Goal: Task Accomplishment & Management: Complete application form

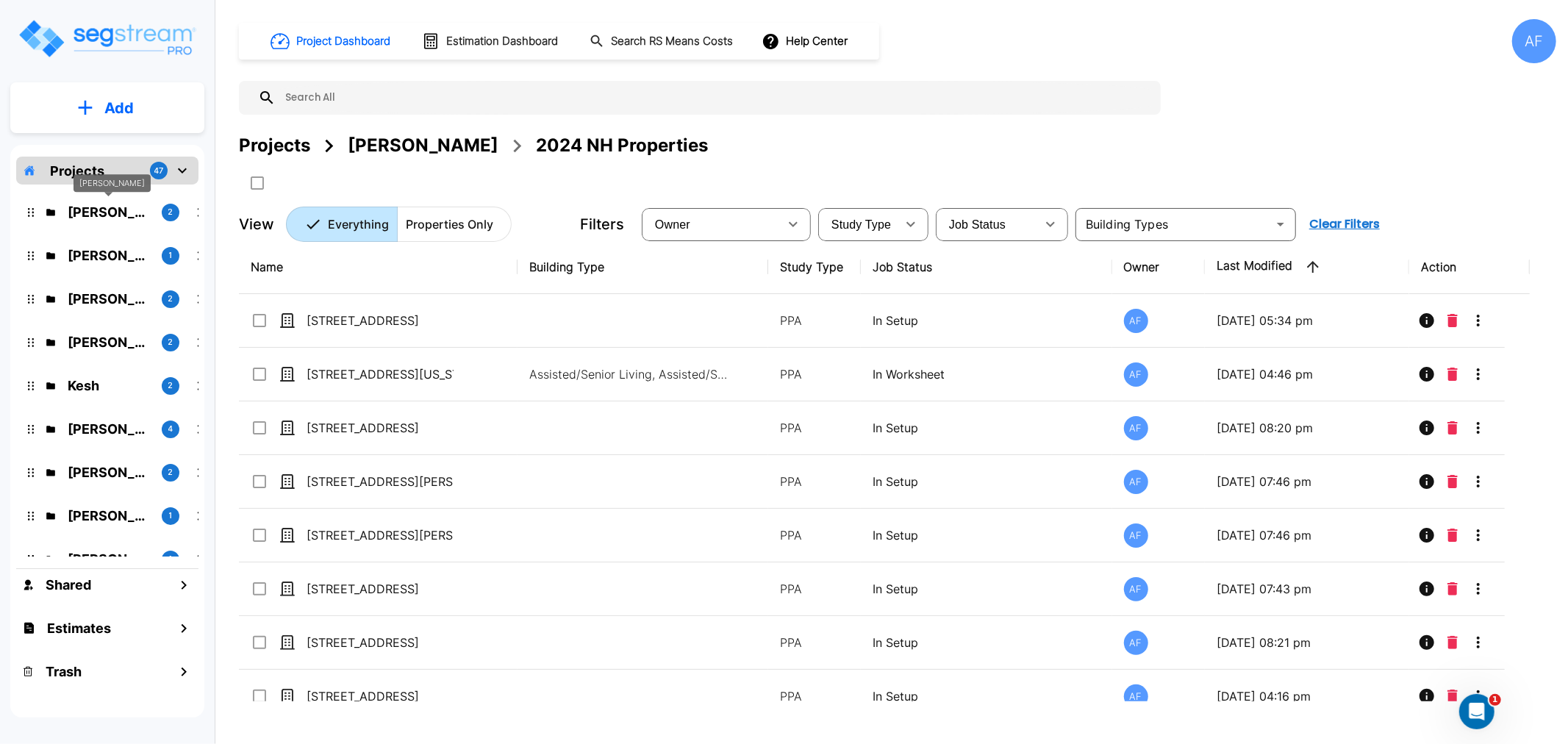
click at [99, 211] on p "Jay Hershowitz" at bounding box center [108, 213] width 82 height 20
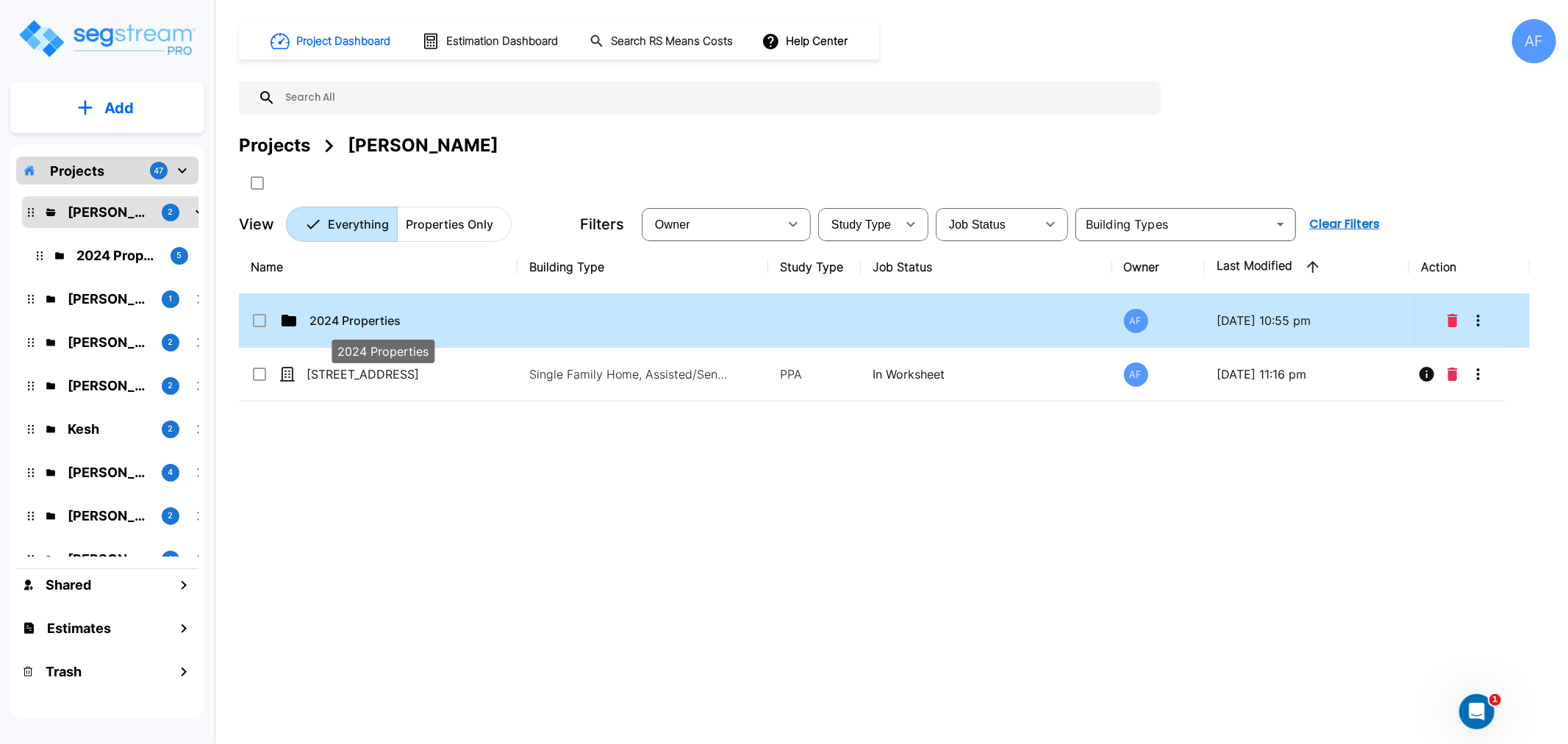
click at [366, 320] on p "2024 Properties" at bounding box center [383, 320] width 147 height 17
checkbox input "true"
click at [366, 320] on p "2024 Properties" at bounding box center [383, 320] width 147 height 17
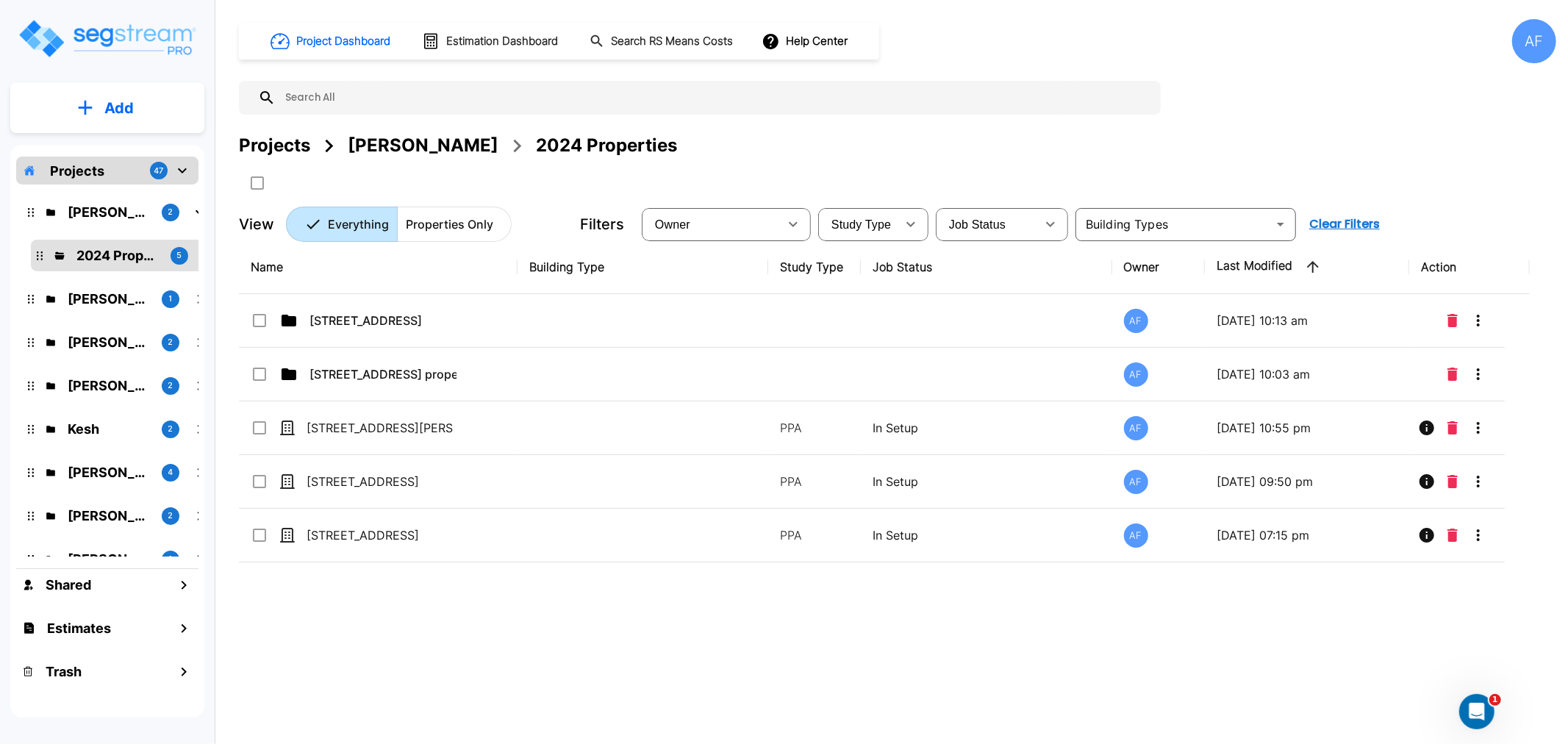
click at [428, 634] on div "Name Building Type Study Type Job Status Owner Last Modified Action 138 E Park …" at bounding box center [884, 471] width 1291 height 461
drag, startPoint x: 344, startPoint y: 669, endPoint x: 337, endPoint y: 471, distance: 198.1
click at [346, 666] on div "Name Building Type Study Type Job Status Owner Last Modified Action 138 E Park …" at bounding box center [884, 471] width 1291 height 461
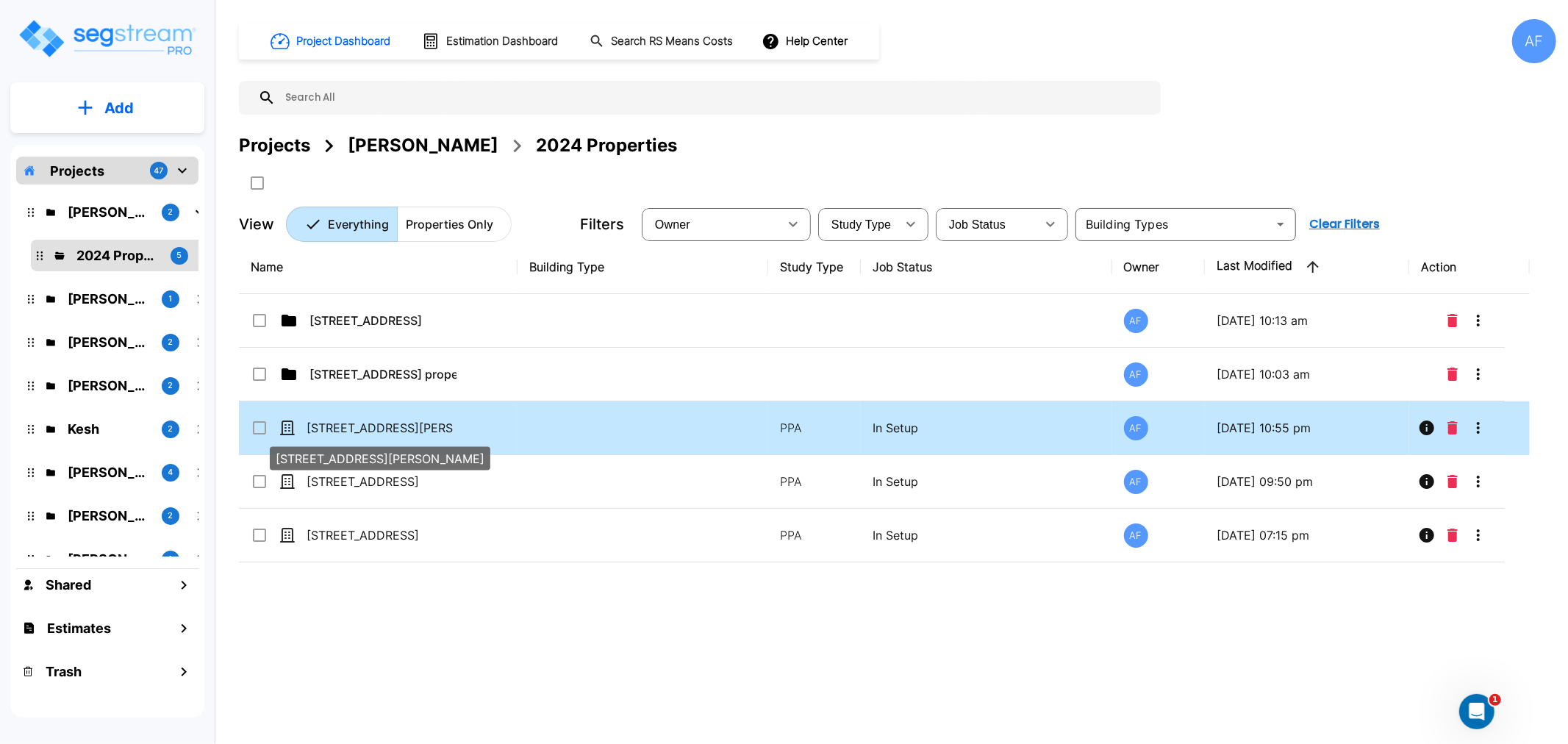
click at [349, 429] on p "121 W CHESTER ST, LONG BEACH, NY 11561" at bounding box center [380, 427] width 147 height 17
checkbox input "true"
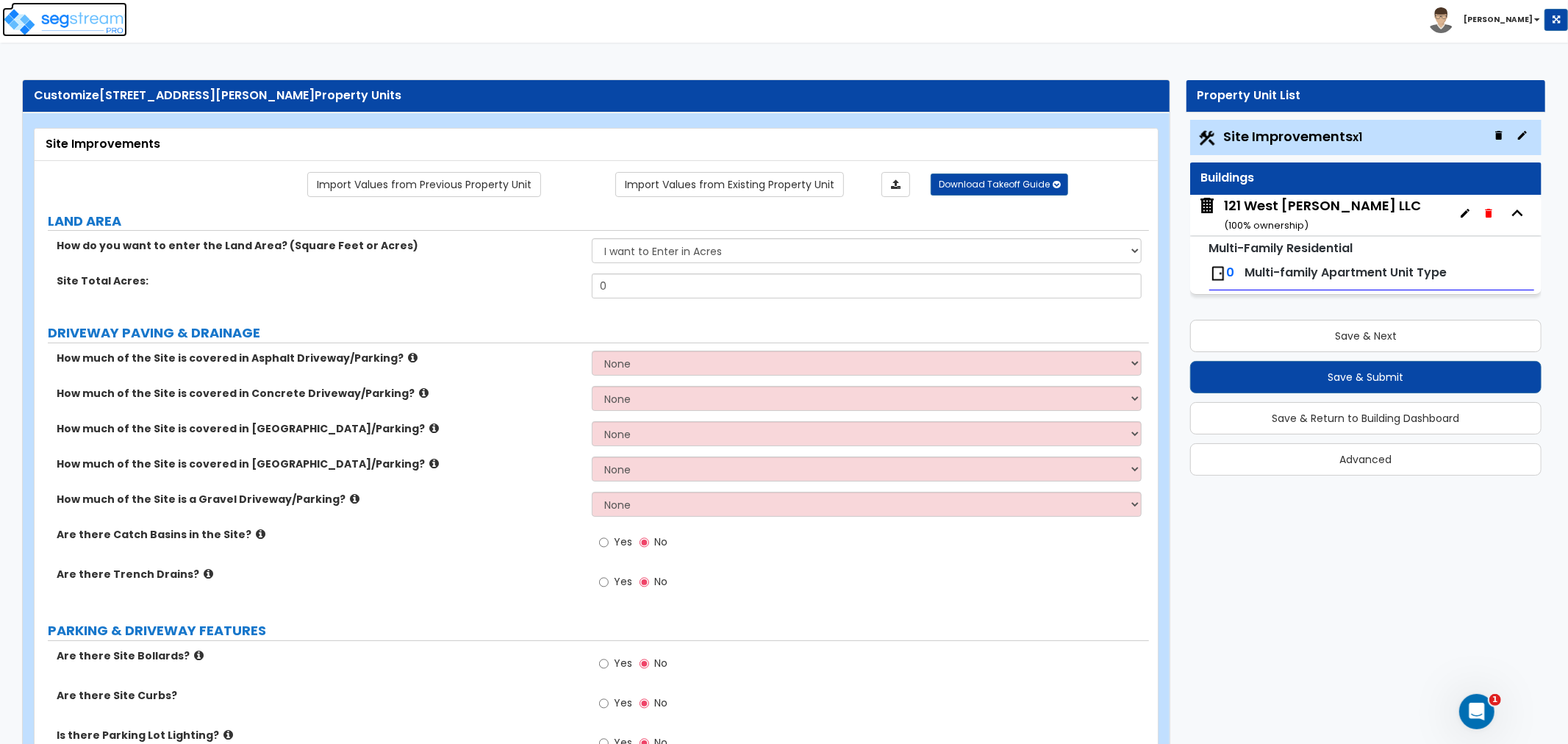
click at [107, 26] on img at bounding box center [64, 22] width 125 height 29
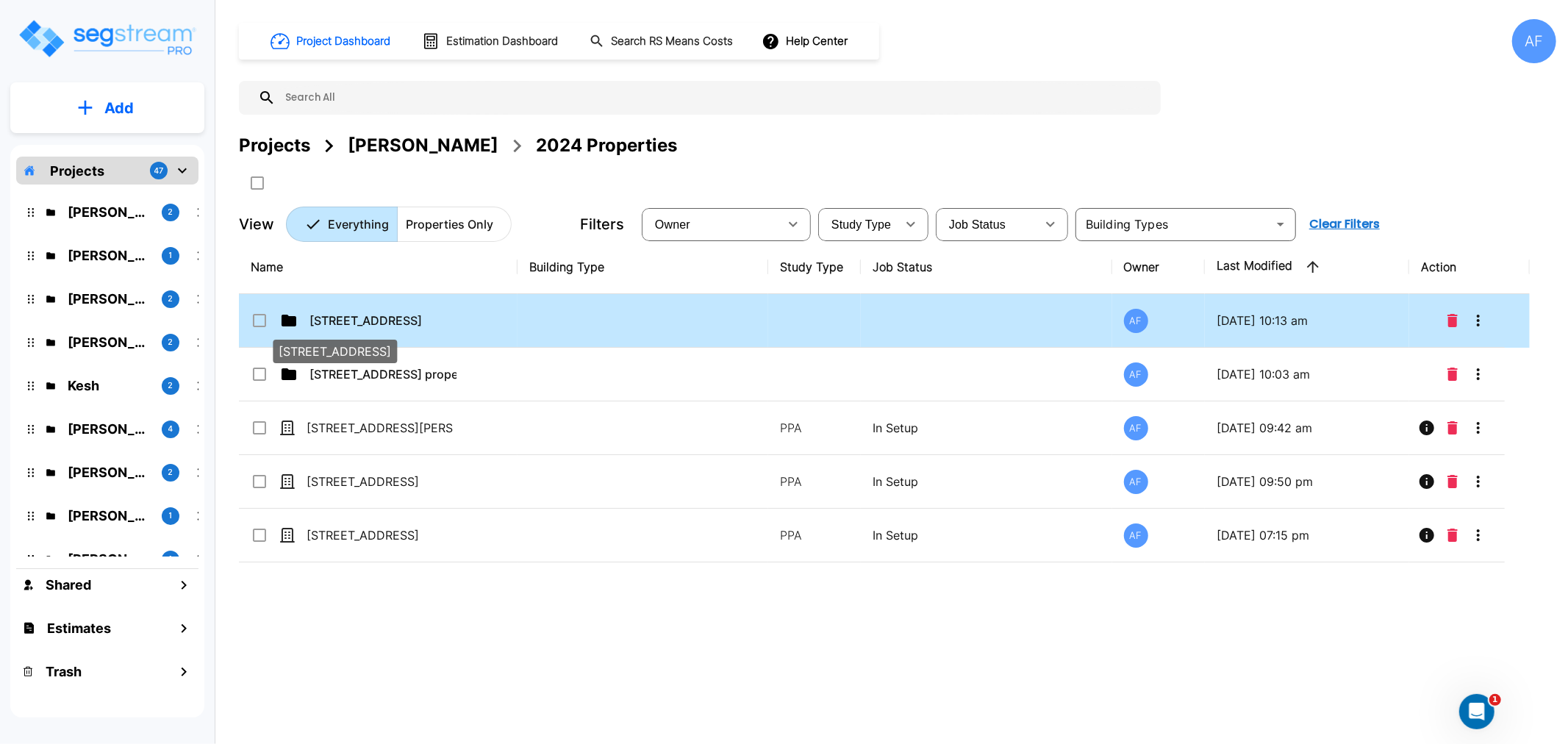
click at [367, 322] on p "138 E Park Ave, Long Beach, NY 11561" at bounding box center [383, 320] width 147 height 17
checkbox input "false"
click at [367, 322] on p "138 E Park Ave, Long Beach, NY 11561" at bounding box center [383, 320] width 147 height 17
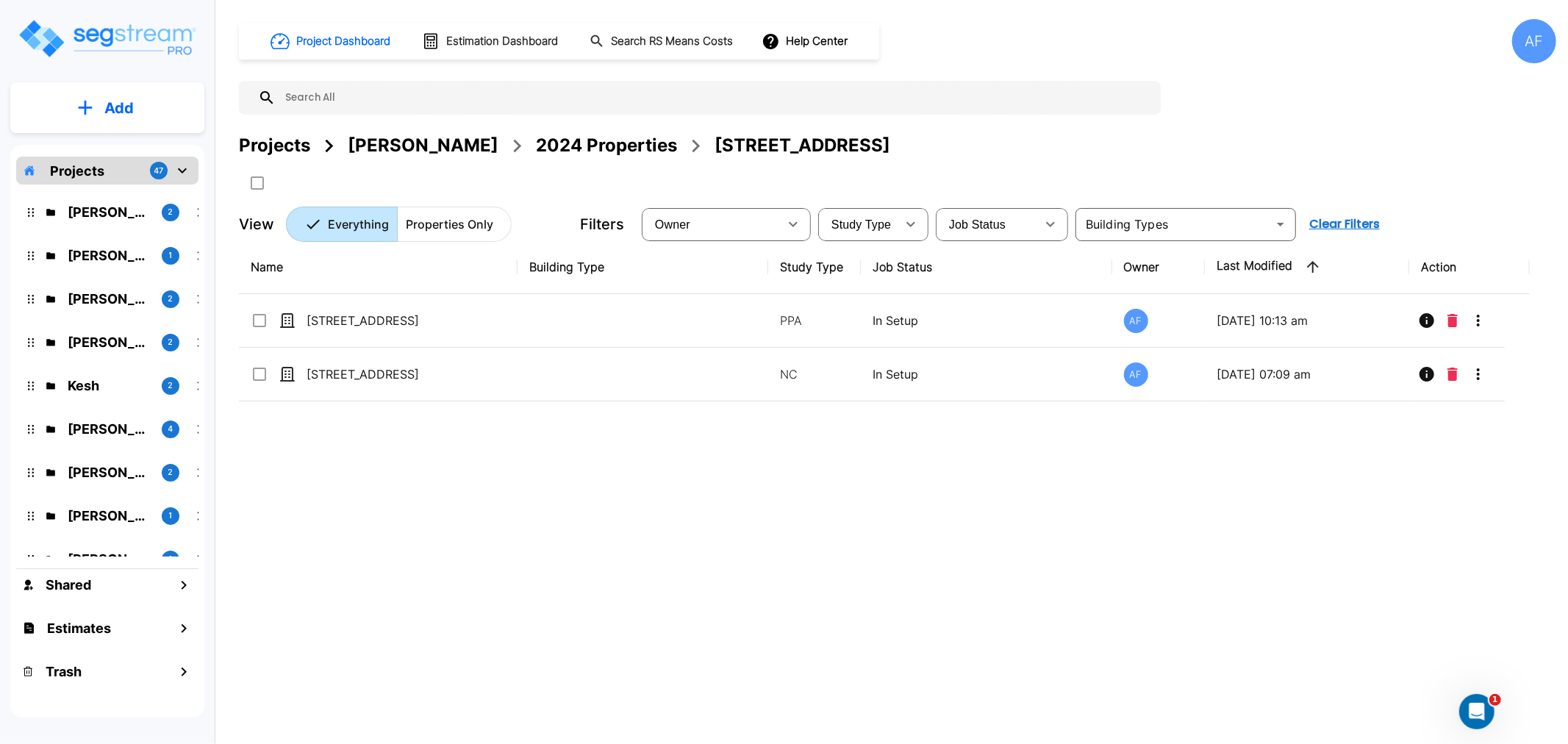
click at [614, 140] on div "2024 Properties" at bounding box center [606, 145] width 141 height 27
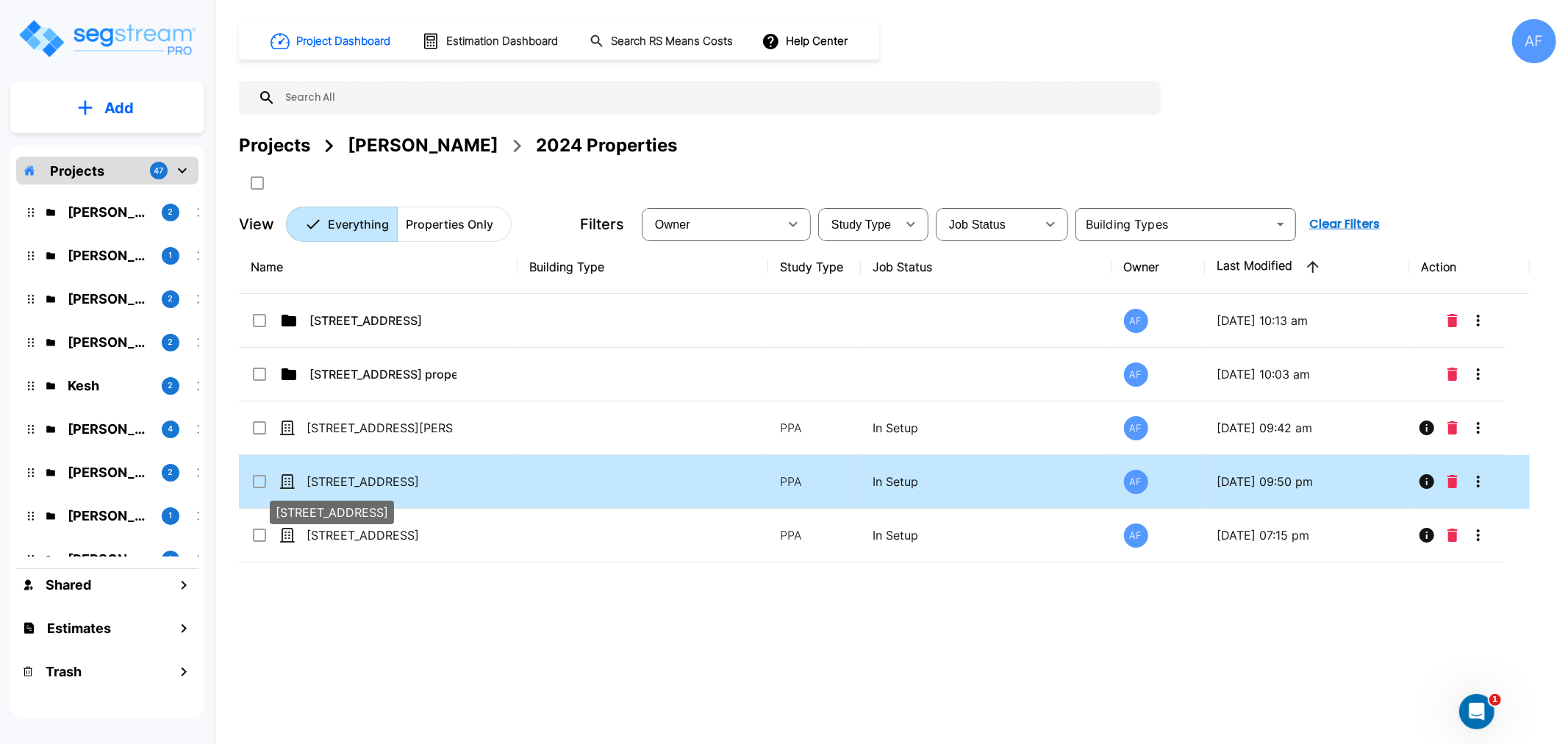
click at [339, 483] on p "[STREET_ADDRESS]" at bounding box center [380, 481] width 147 height 17
checkbox input "true"
click at [339, 483] on p "[STREET_ADDRESS]" at bounding box center [380, 481] width 147 height 17
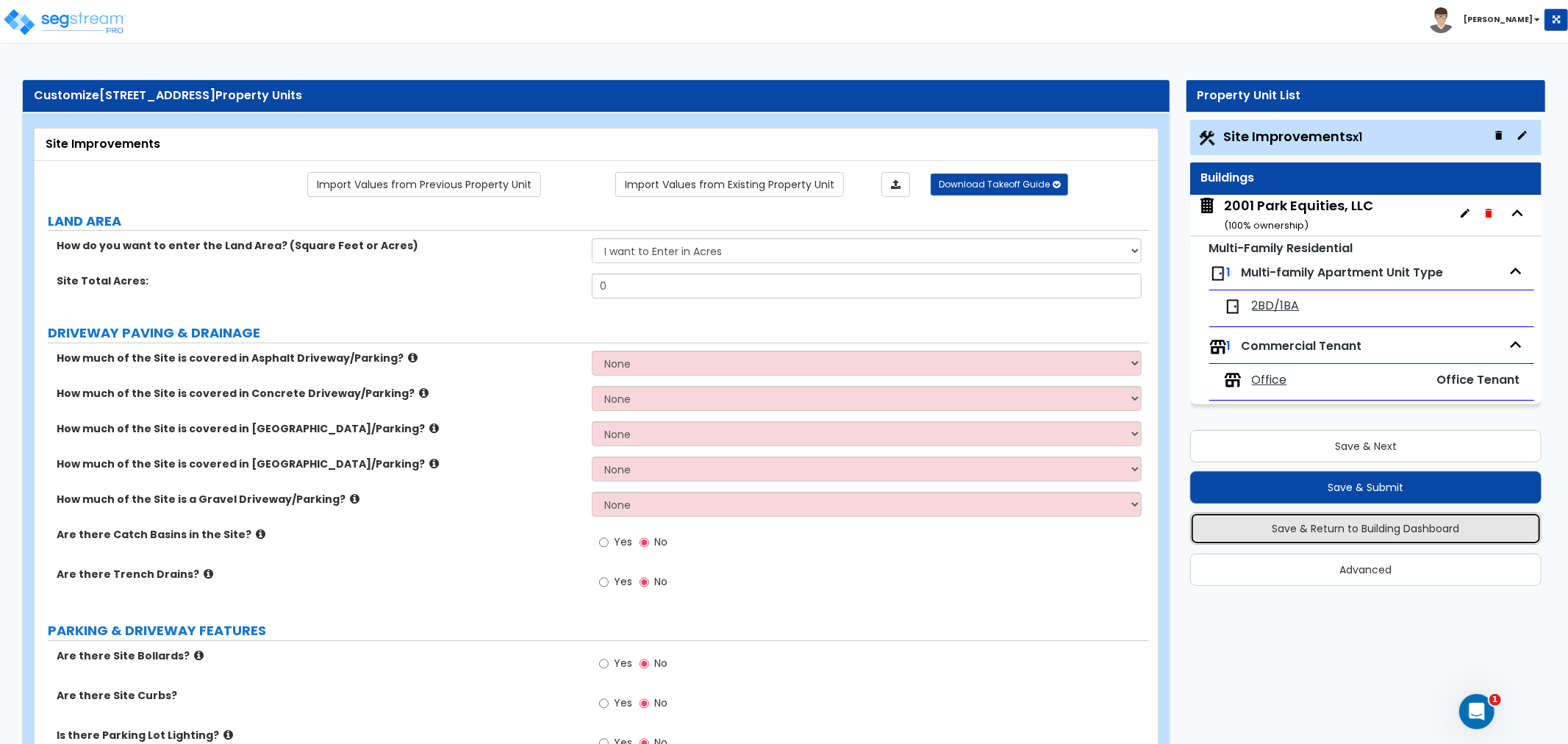
click at [1365, 516] on button "Save & Return to Building Dashboard" at bounding box center [1366, 528] width 352 height 32
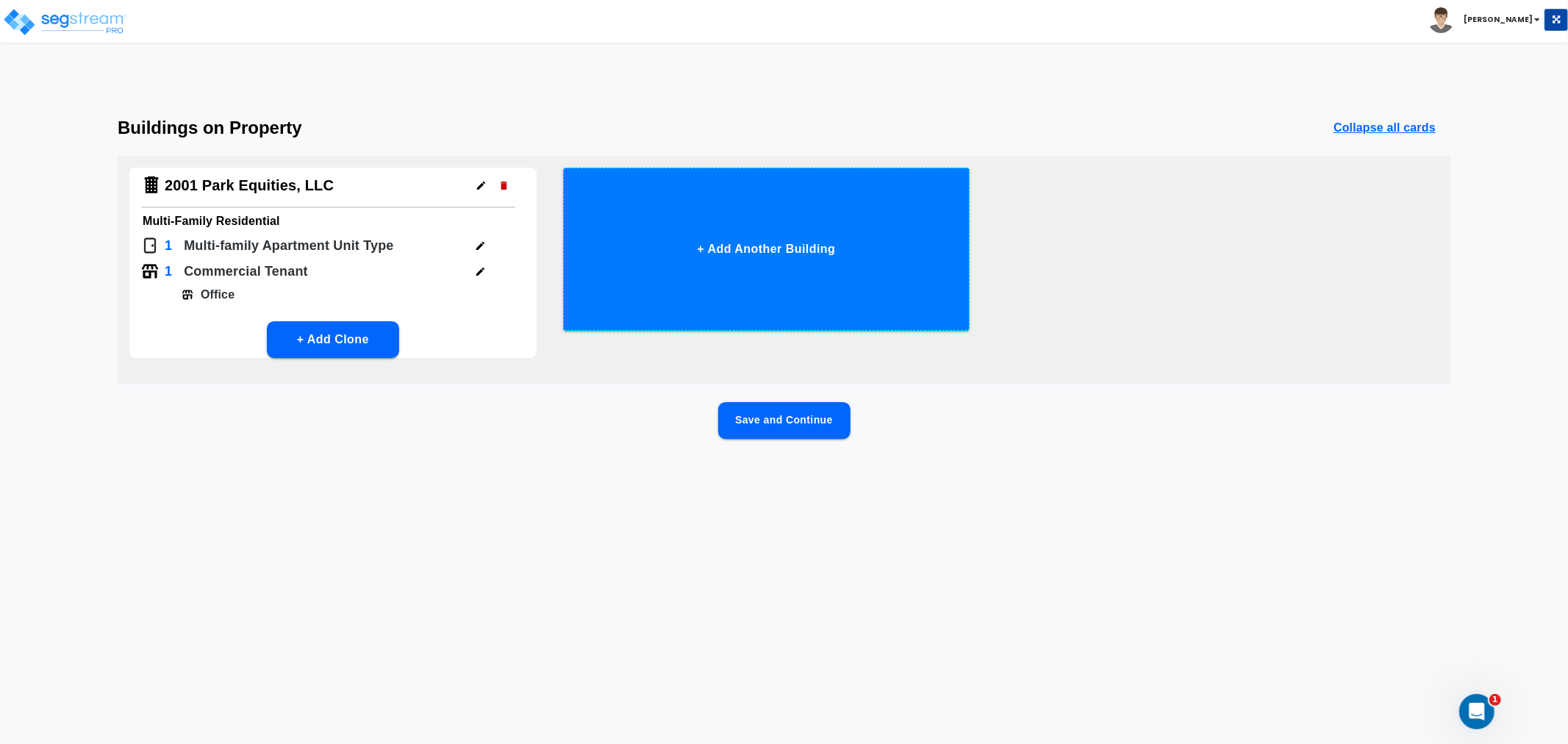
click at [753, 238] on button "+ Add Another Building" at bounding box center [767, 249] width 407 height 163
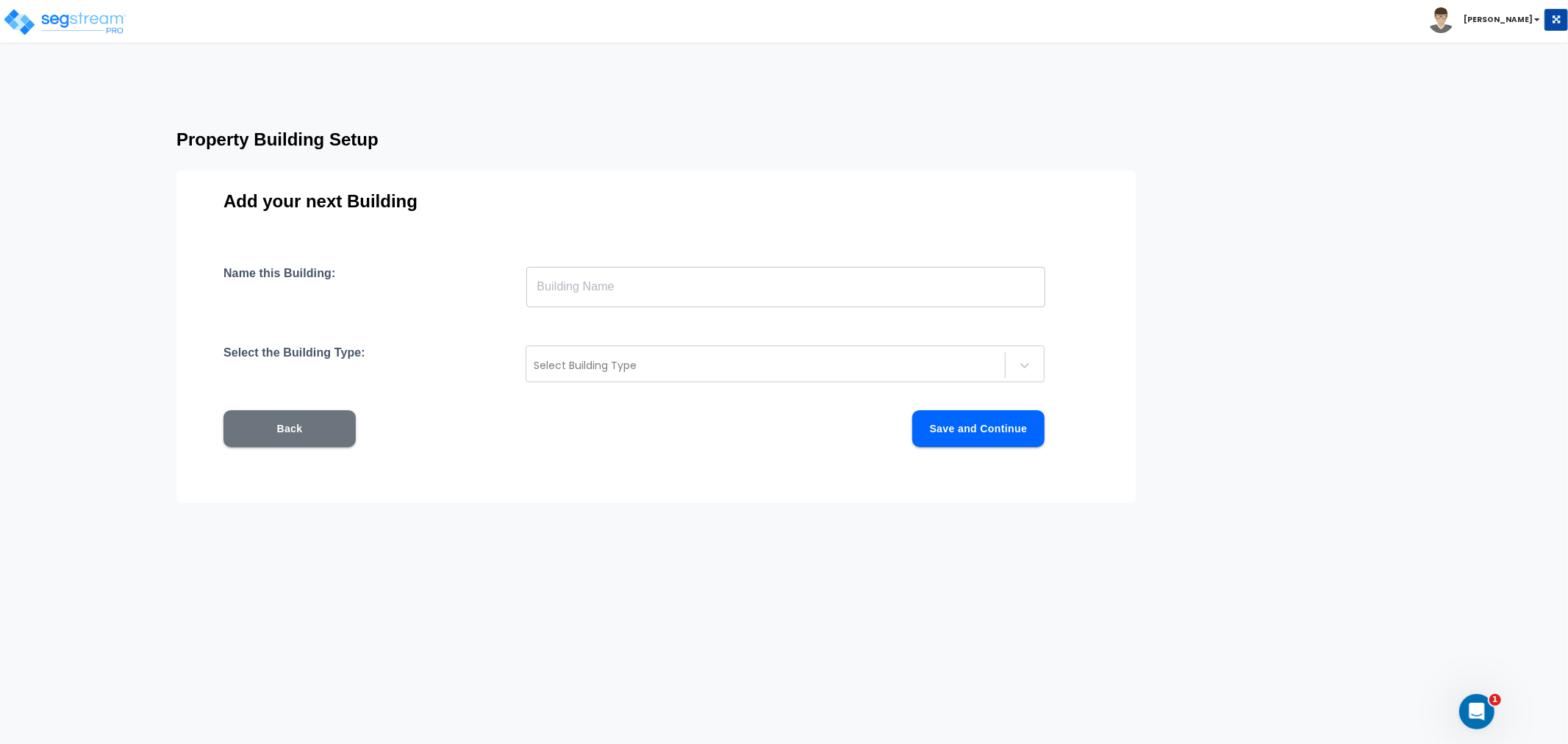
click at [633, 283] on input "text" at bounding box center [786, 286] width 519 height 41
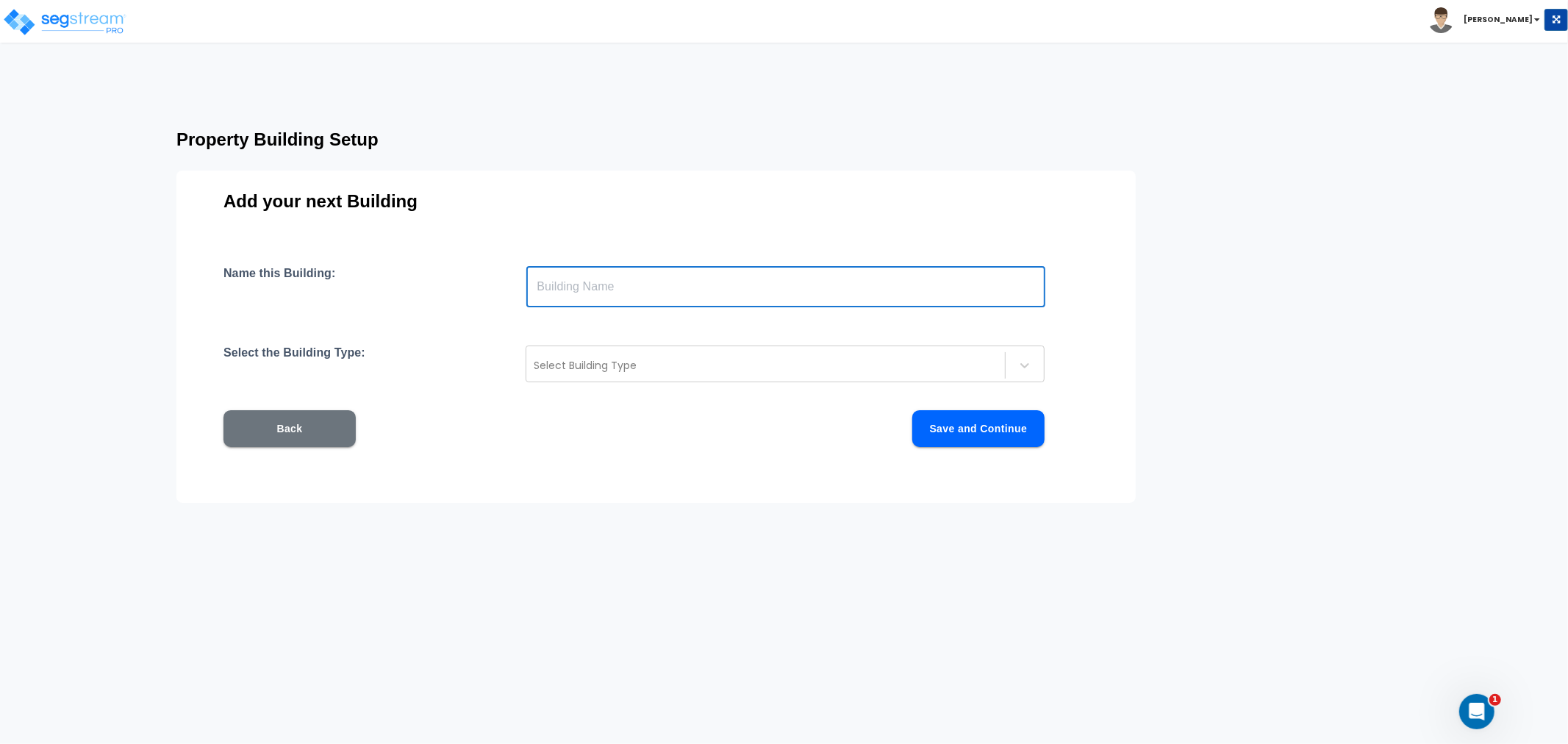
type input "Building 1"
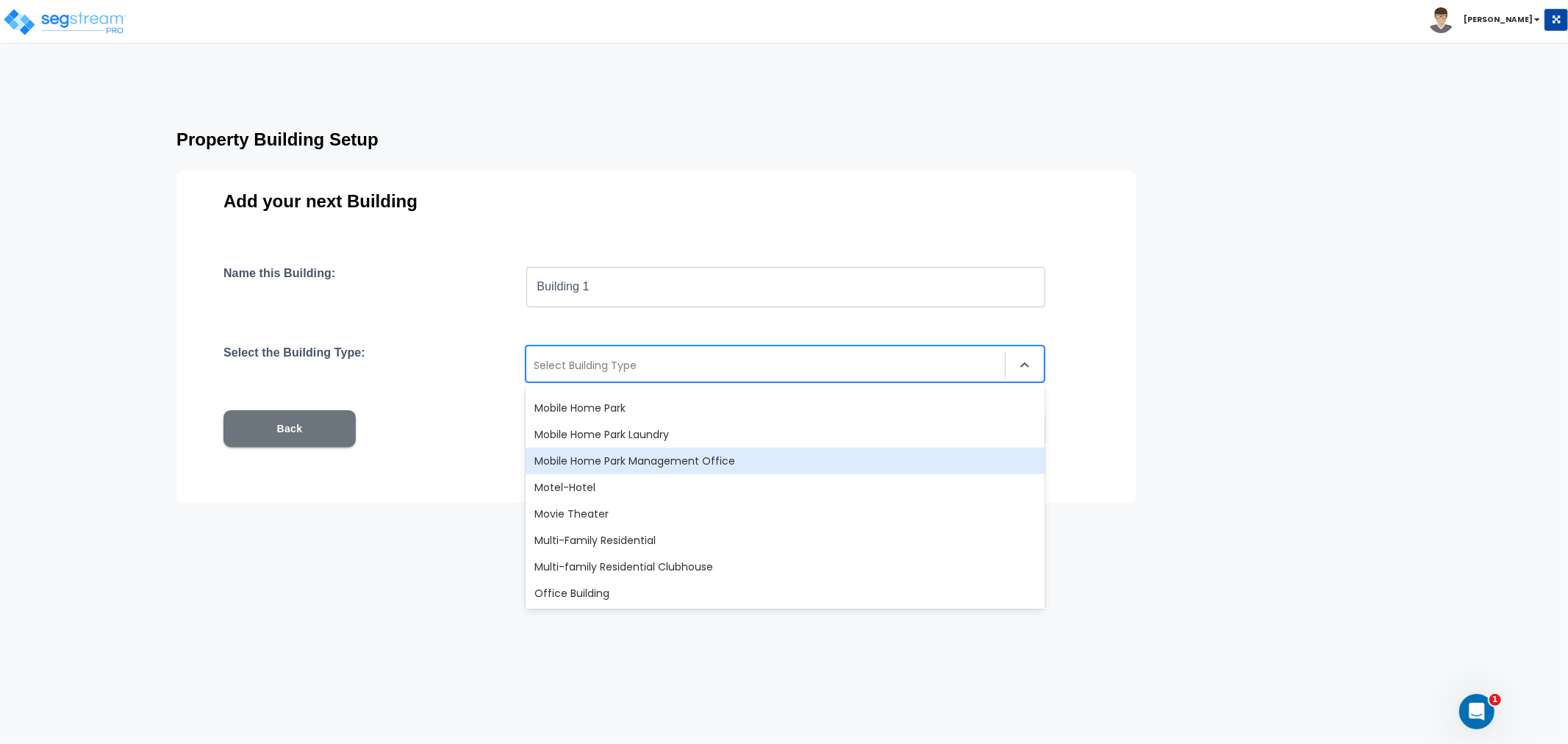
scroll to position [899, 0]
click at [651, 461] on div "Multi-Family Residential" at bounding box center [785, 459] width 519 height 27
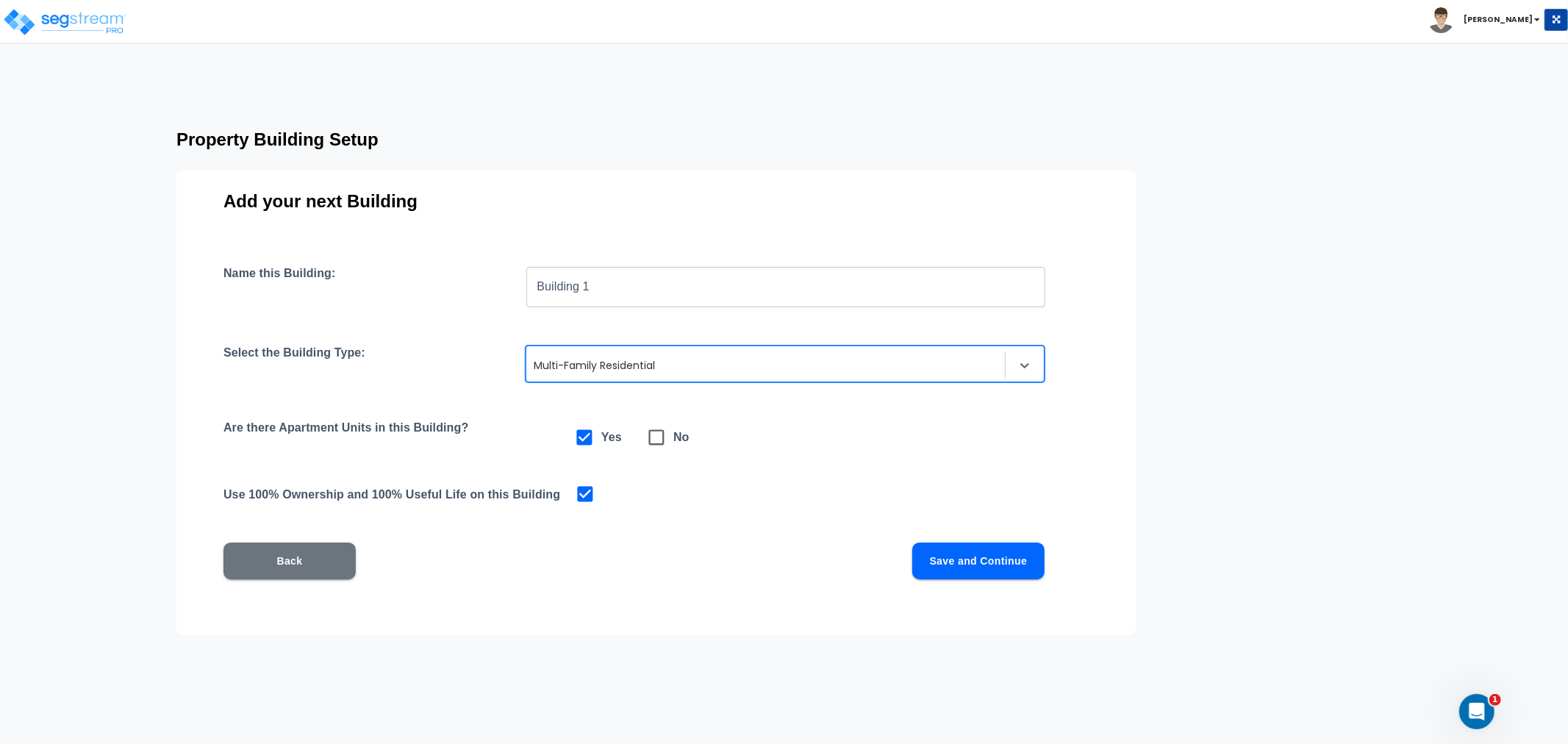
click at [1012, 556] on button "Save and Continue" at bounding box center [979, 561] width 133 height 37
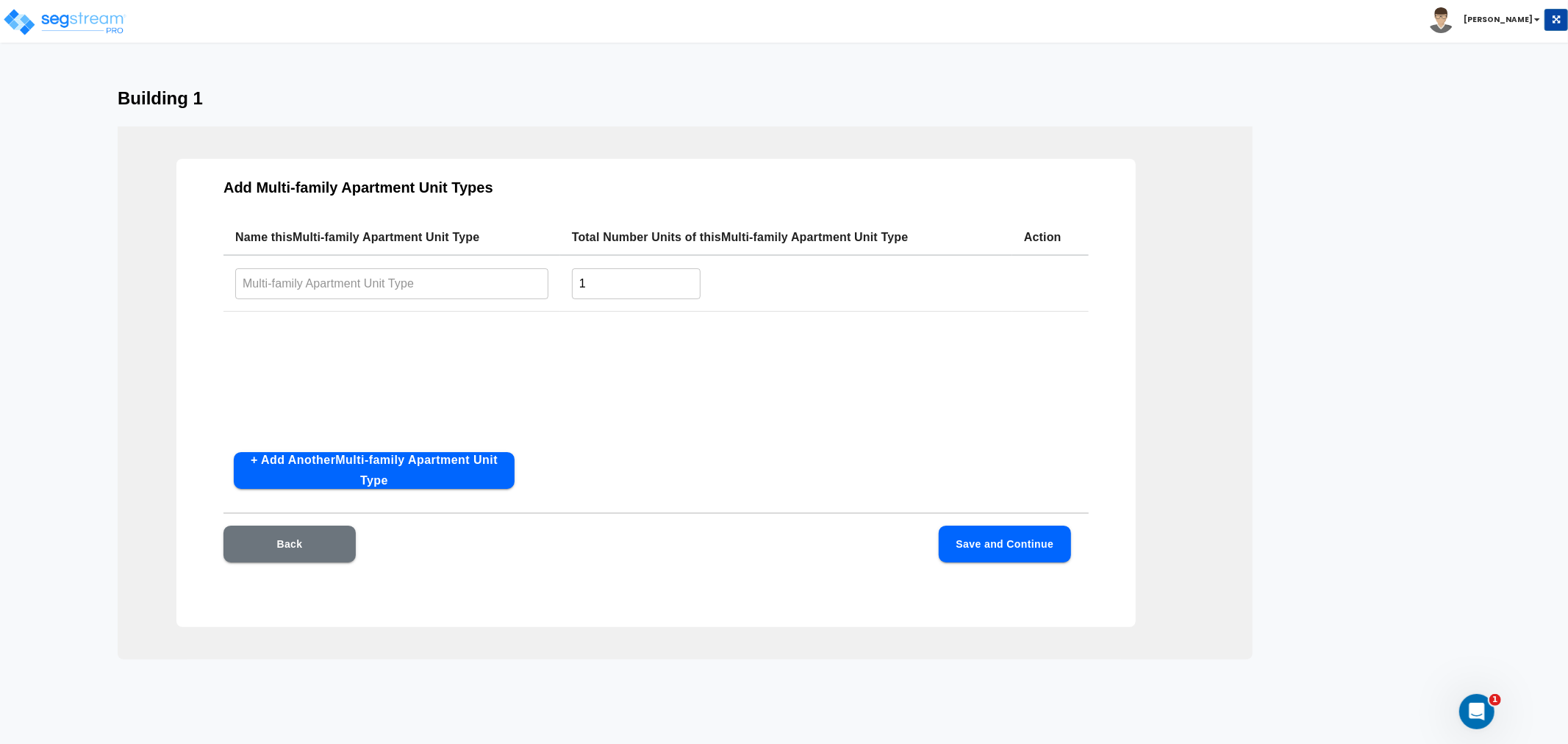
click at [340, 283] on input "text" at bounding box center [391, 284] width 313 height 31
type input "ddd"
click at [974, 538] on button "Save and Continue" at bounding box center [1005, 544] width 133 height 37
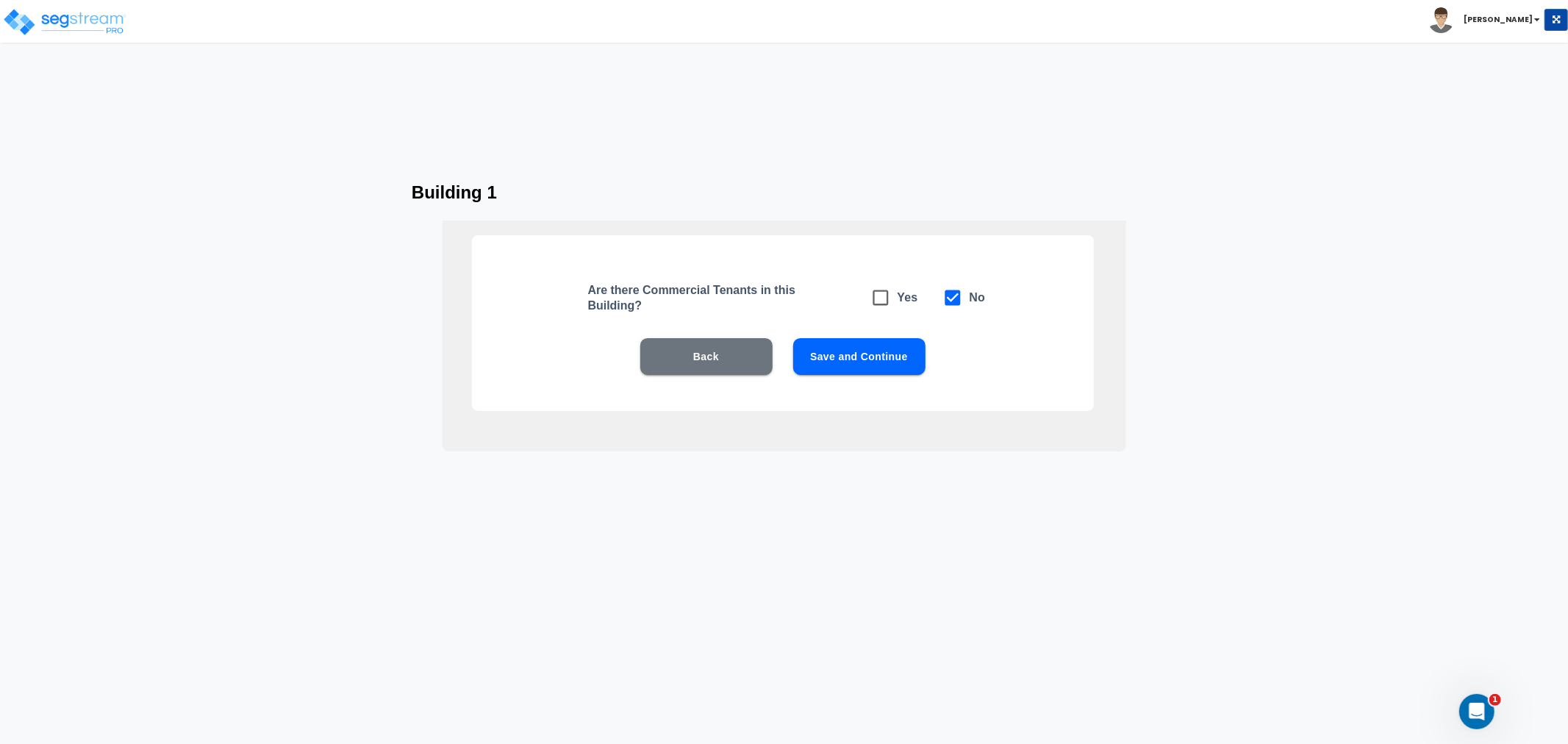
click at [856, 363] on button "Save and Continue" at bounding box center [859, 356] width 133 height 37
click at [856, 362] on button "Save and Continue" at bounding box center [859, 356] width 133 height 37
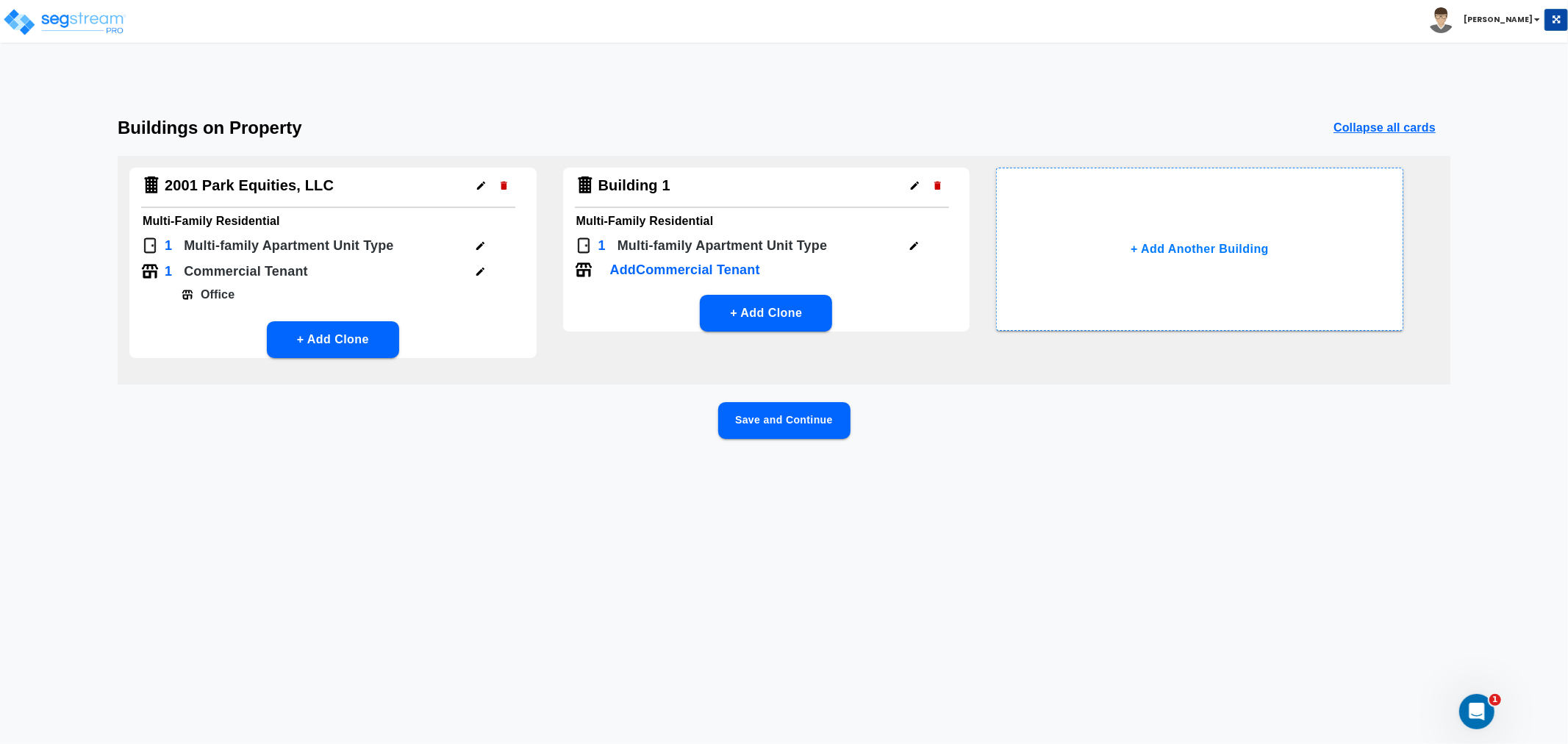
click at [935, 180] on icon "button" at bounding box center [937, 186] width 11 height 11
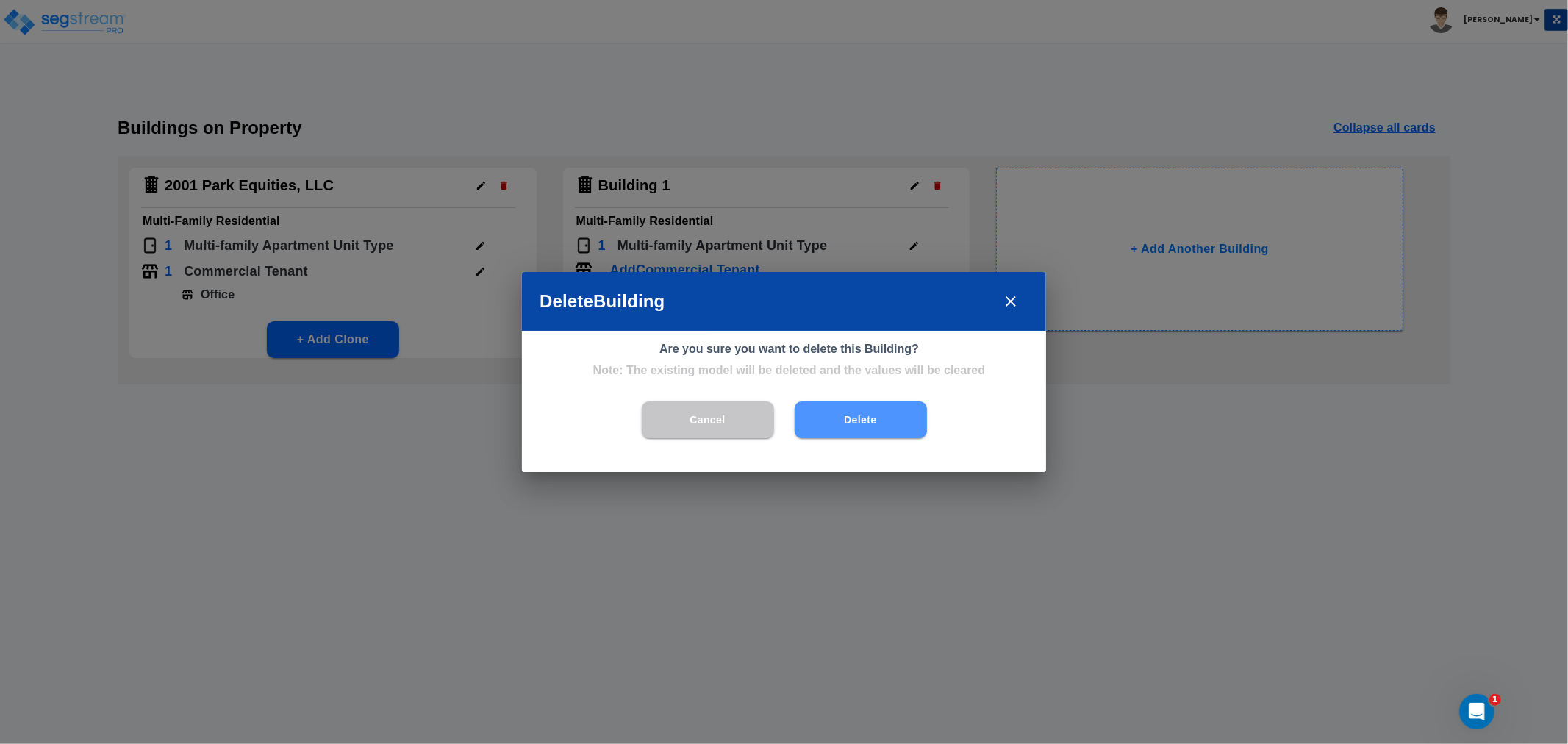
click at [841, 417] on button "Delete" at bounding box center [861, 420] width 133 height 37
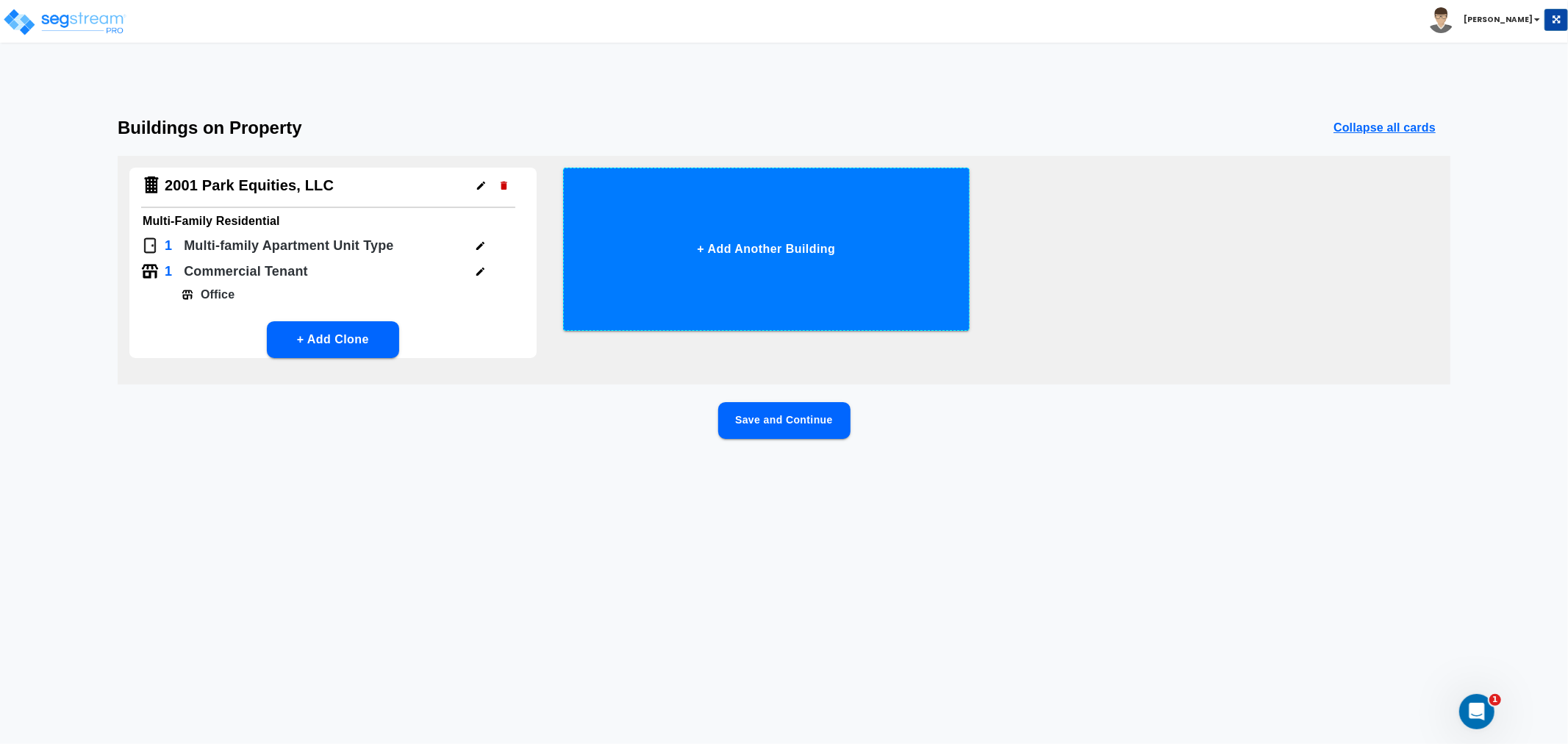
click at [796, 201] on button "+ Add Another Building" at bounding box center [767, 249] width 407 height 163
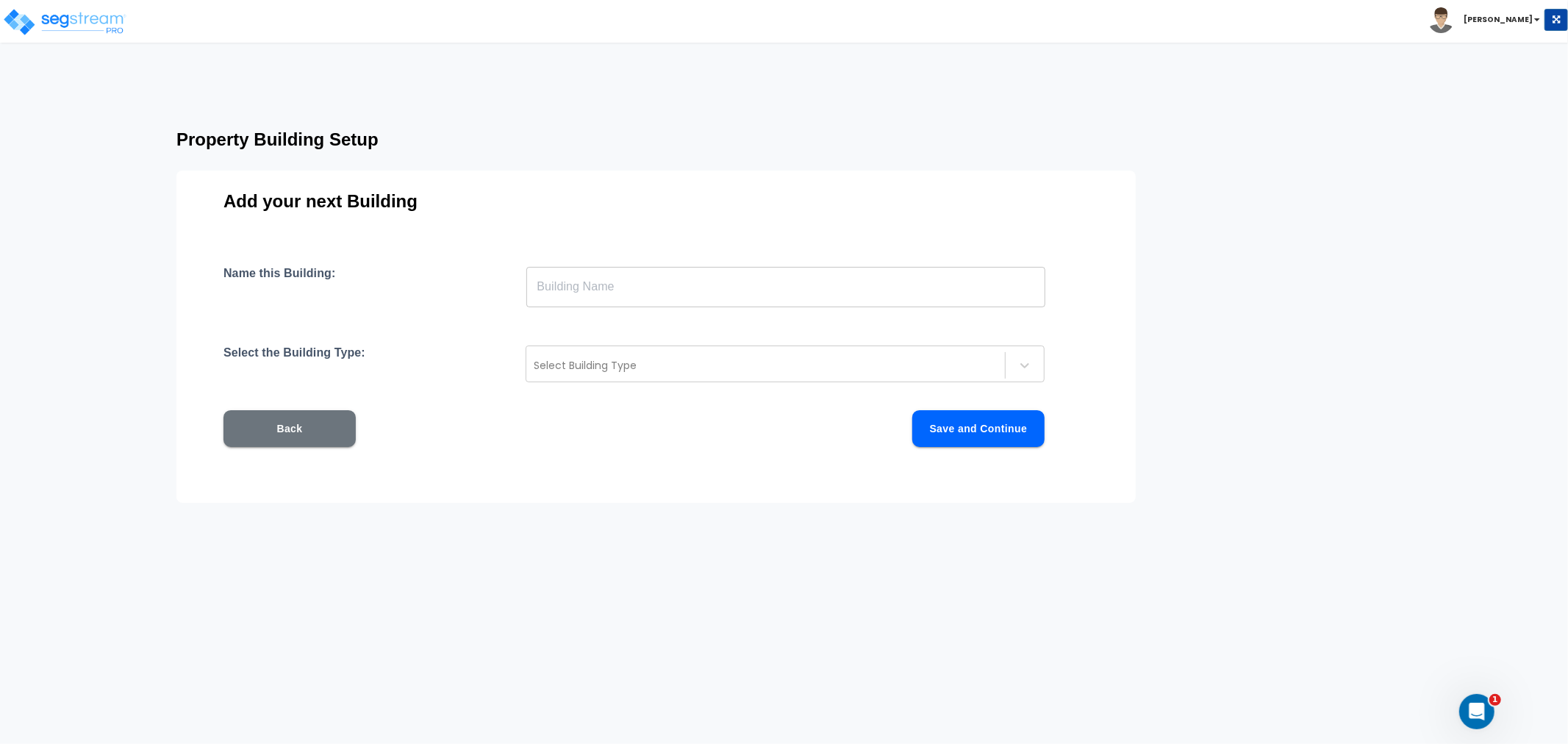
drag, startPoint x: 638, startPoint y: 279, endPoint x: 658, endPoint y: 297, distance: 26.9
click at [640, 279] on input "text" at bounding box center [786, 286] width 519 height 41
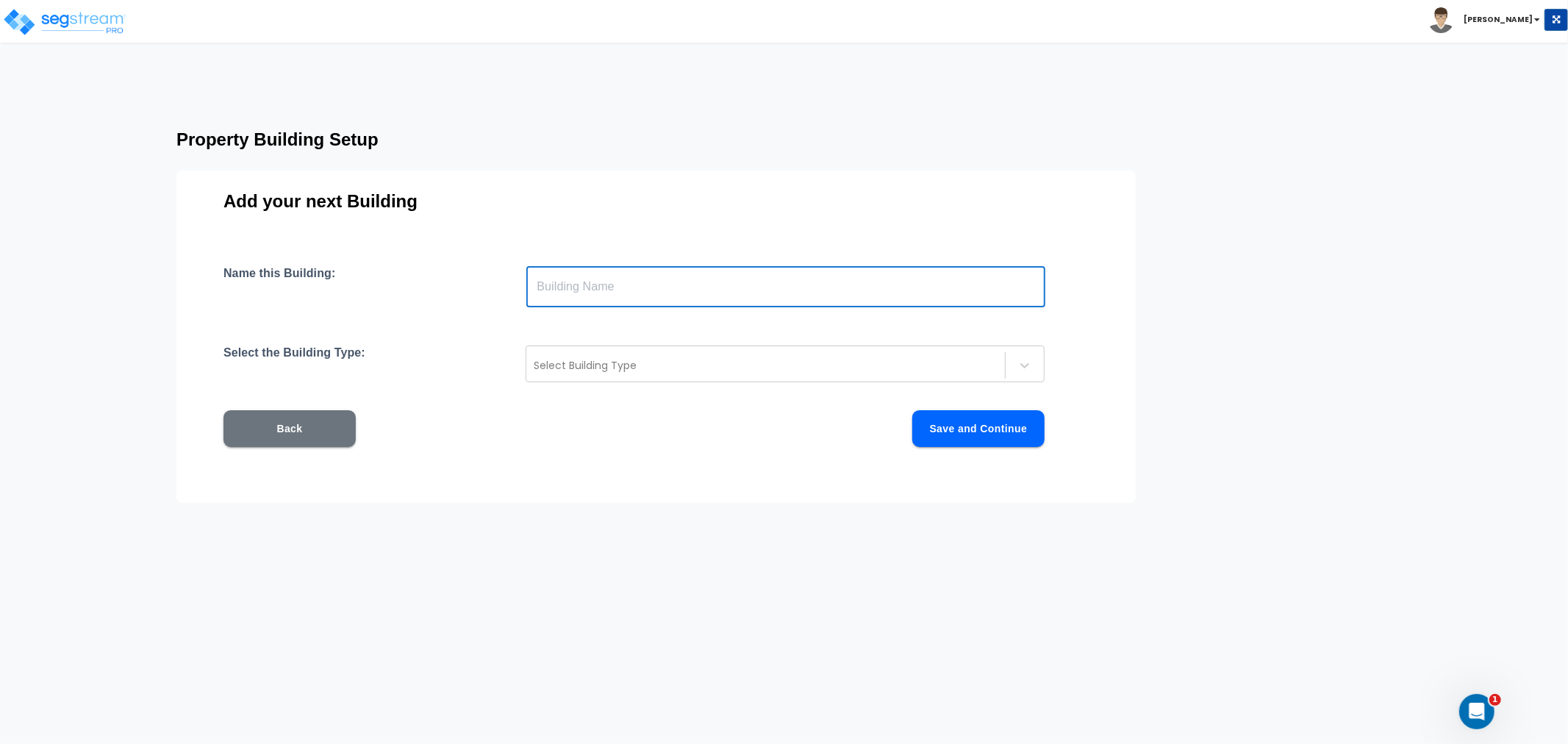
type input "Building 1"
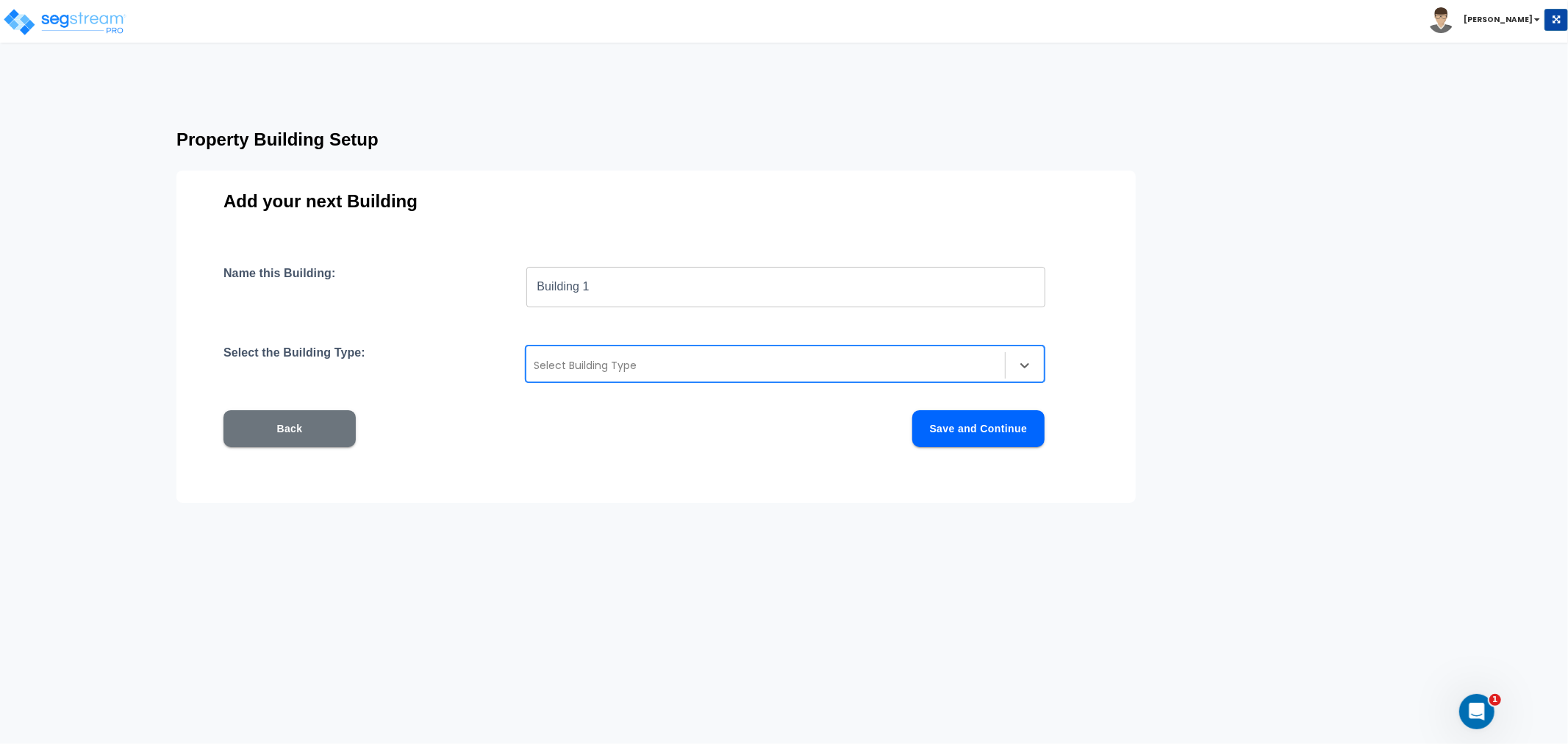
click at [768, 362] on div at bounding box center [766, 365] width 464 height 17
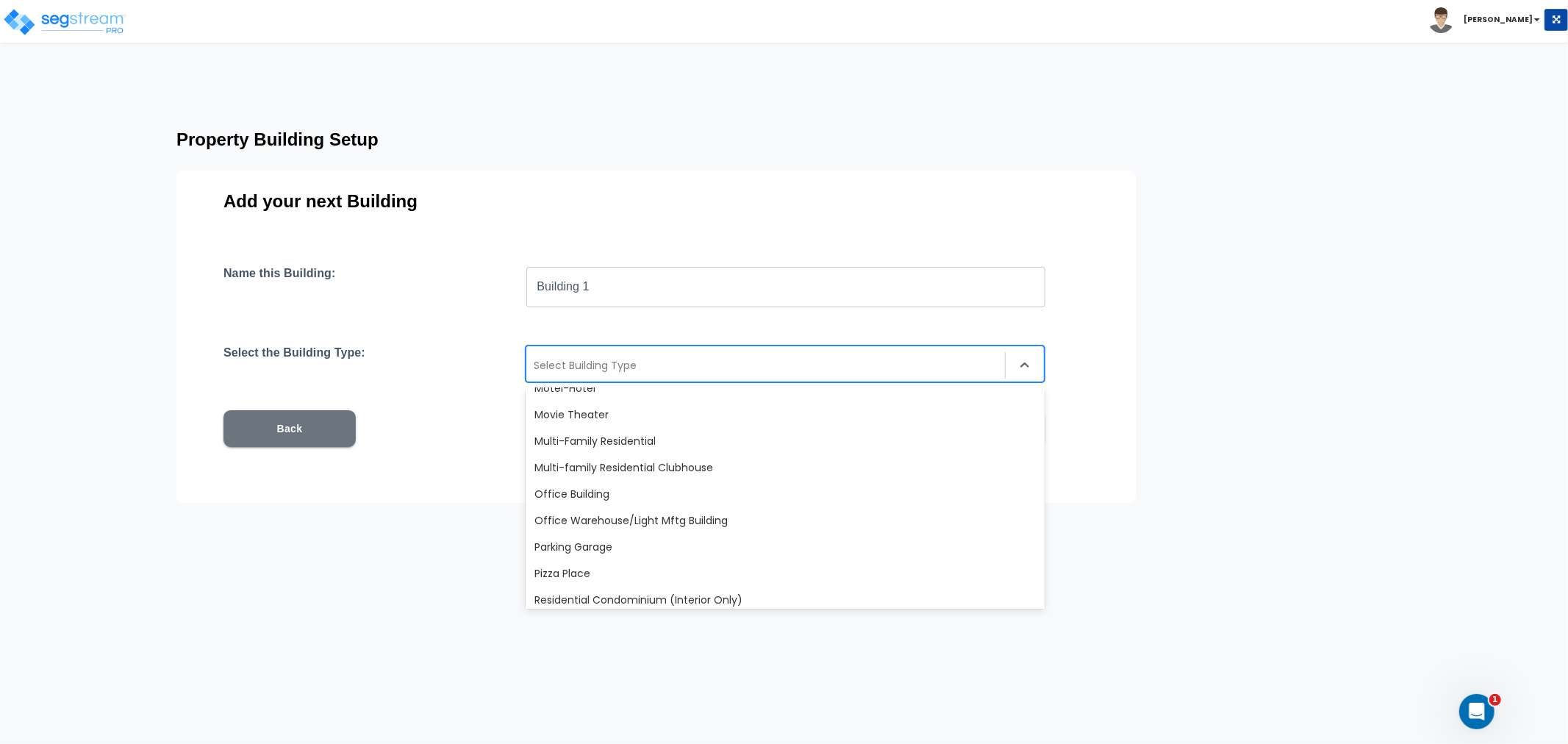
scroll to position [1265, 0]
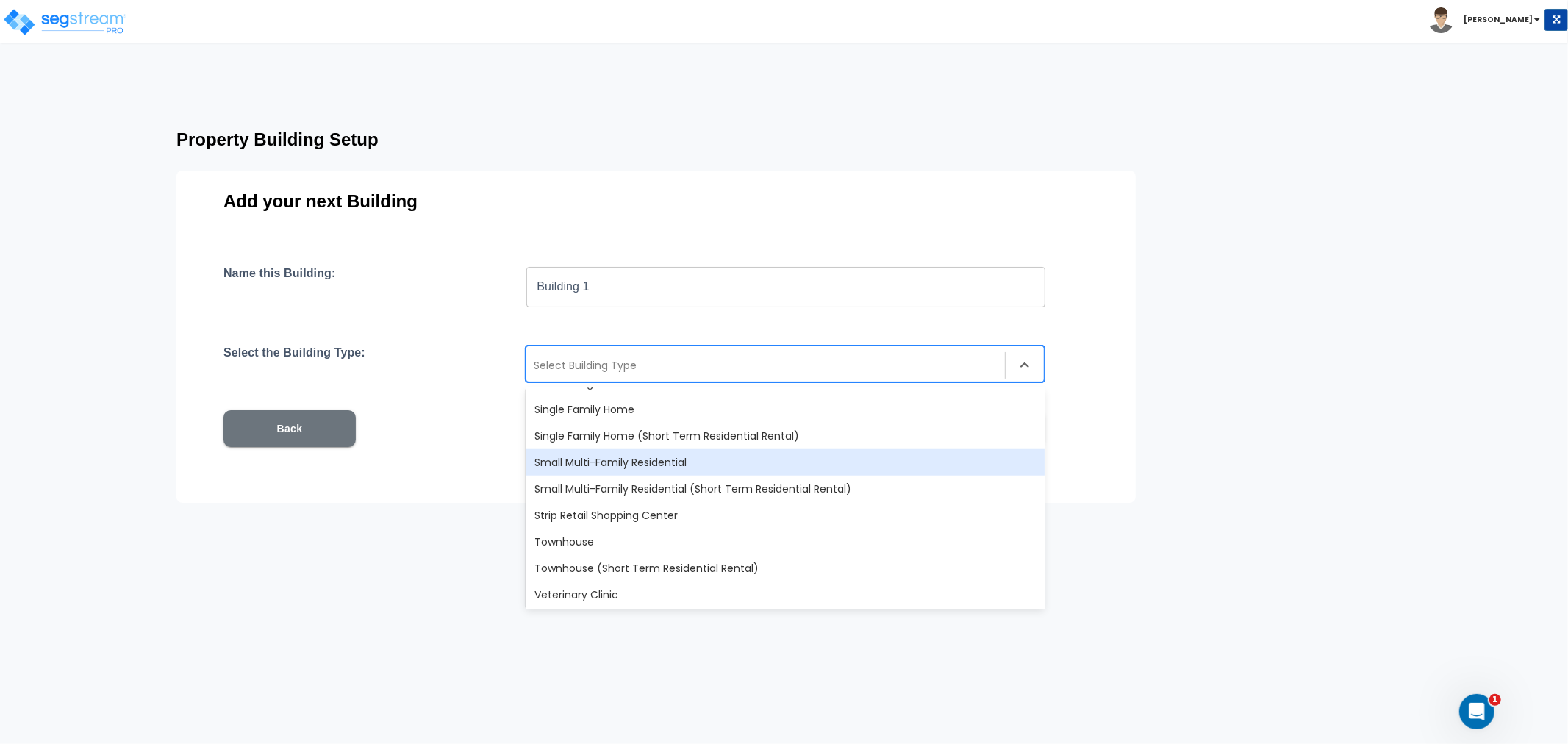
click at [656, 460] on div "Small Multi-Family Residential" at bounding box center [785, 462] width 519 height 27
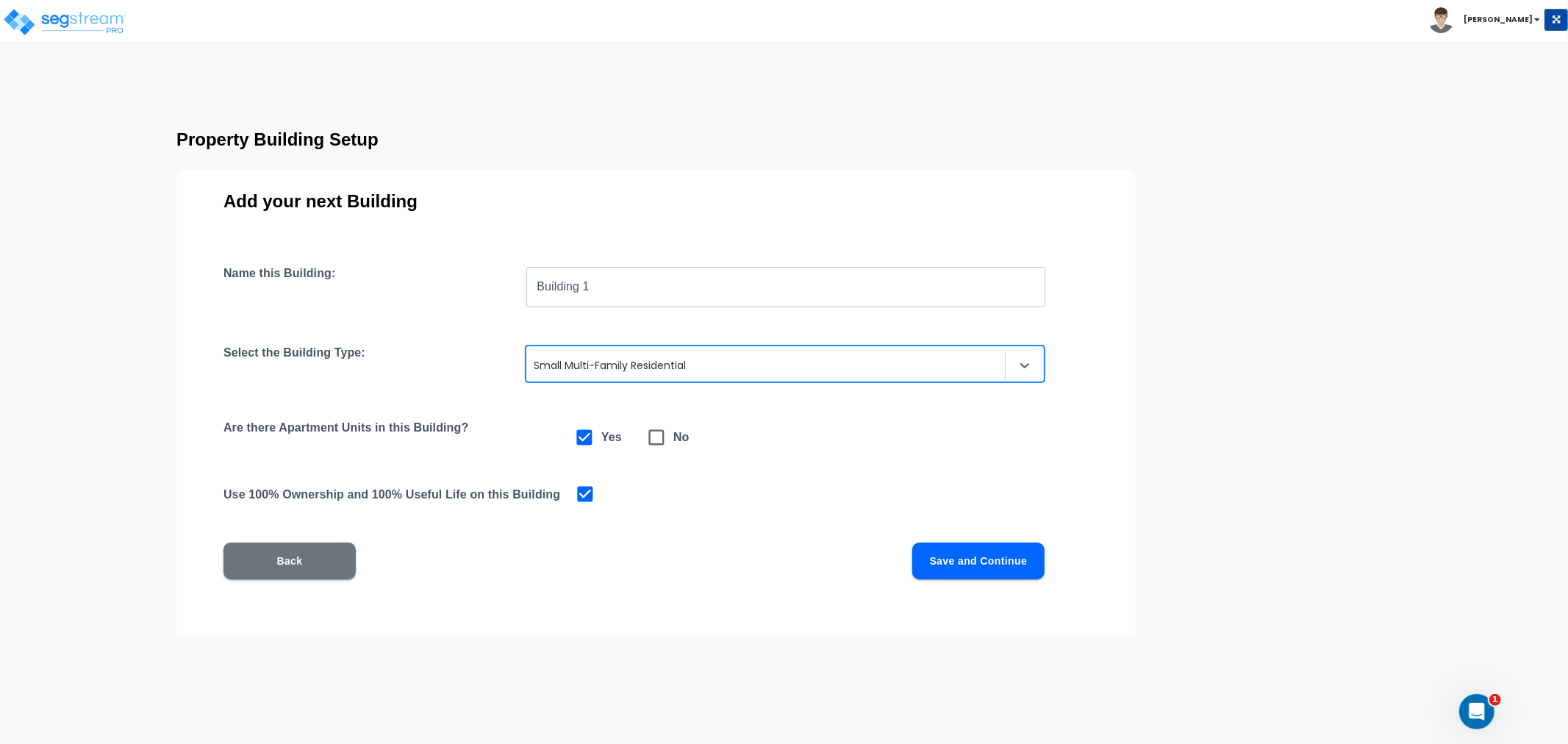
click at [963, 549] on button "Save and Continue" at bounding box center [979, 561] width 133 height 37
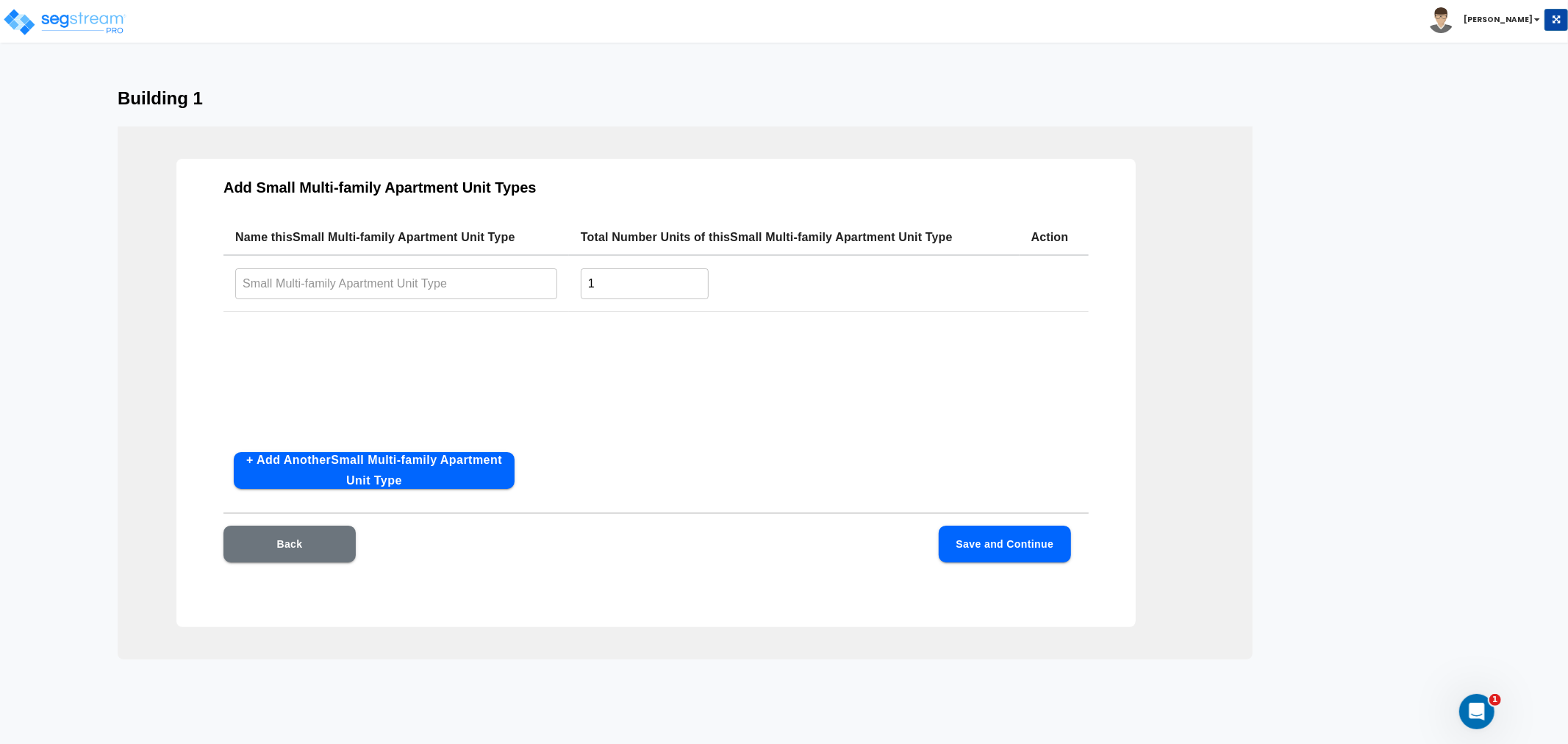
drag, startPoint x: 467, startPoint y: 287, endPoint x: 472, endPoint y: 332, distance: 45.3
click at [467, 287] on input "text" at bounding box center [396, 284] width 322 height 31
type input "ddd"
click at [1012, 541] on button "Save and Continue" at bounding box center [1005, 544] width 133 height 37
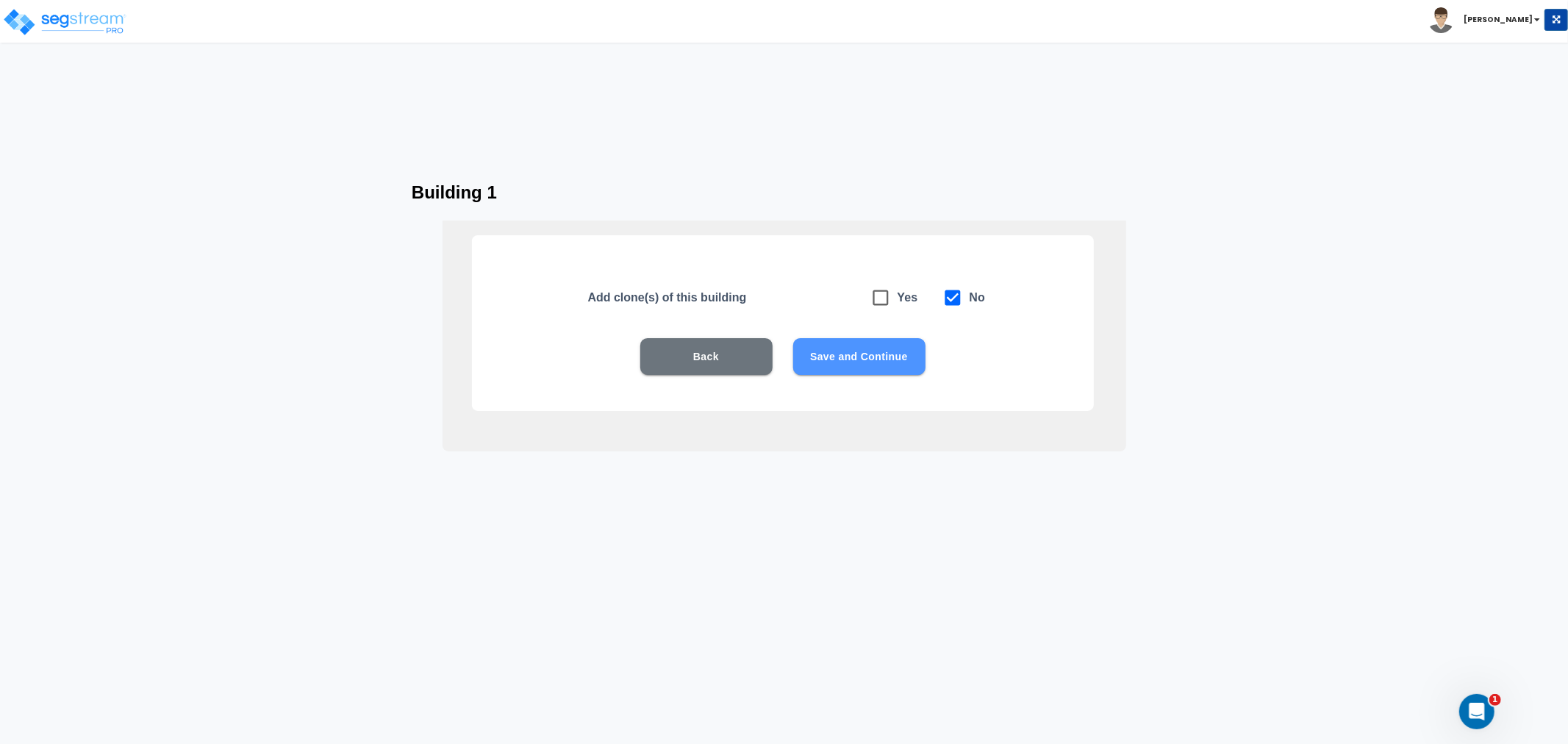
click at [852, 359] on button "Save and Continue" at bounding box center [859, 356] width 133 height 37
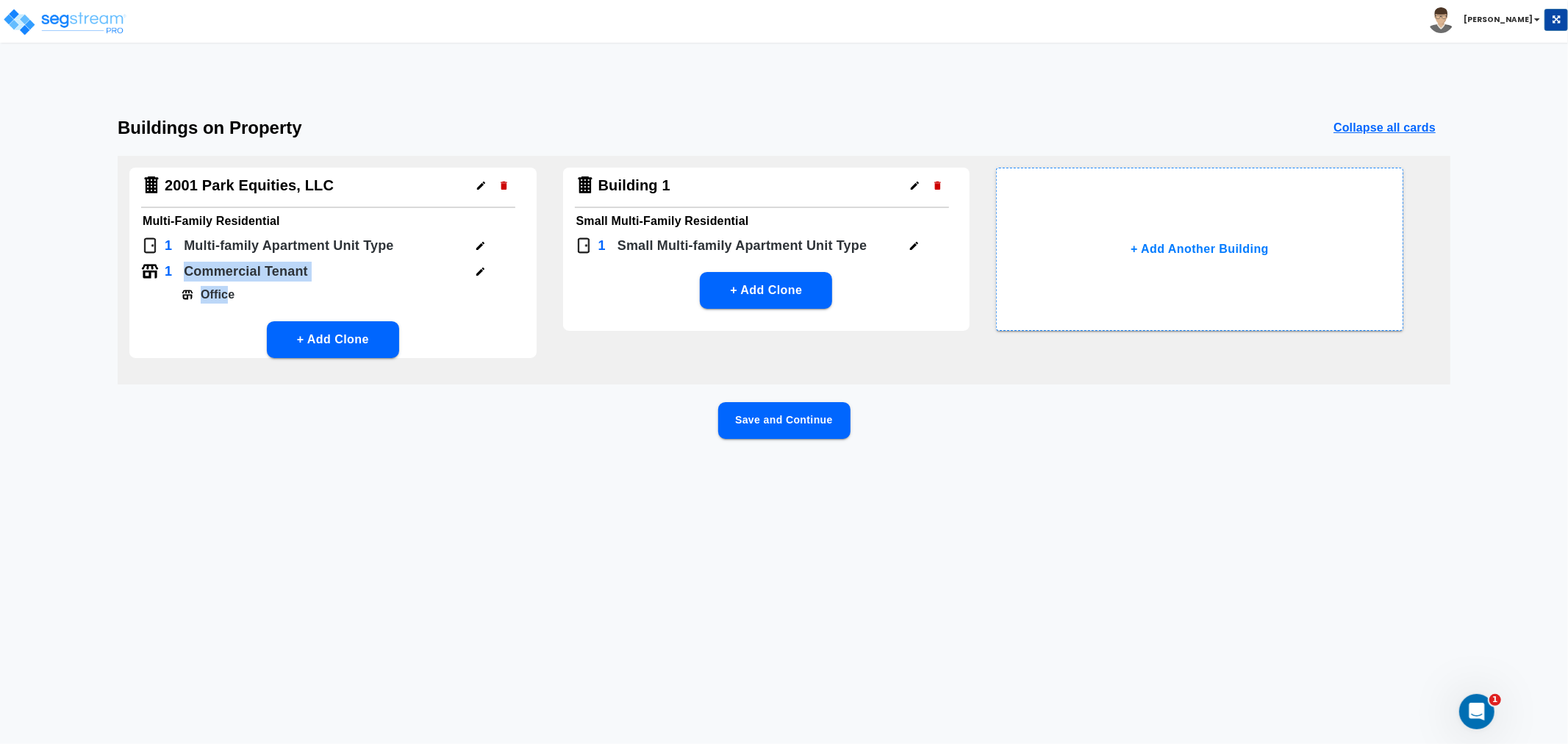
drag, startPoint x: 184, startPoint y: 273, endPoint x: 227, endPoint y: 286, distance: 44.9
click at [227, 286] on div "1 Commercial Tenant Office" at bounding box center [333, 285] width 407 height 49
drag, startPoint x: 587, startPoint y: 457, endPoint x: 856, endPoint y: 261, distance: 332.8
click at [589, 457] on div "Save and Continue" at bounding box center [784, 444] width 1332 height 84
click at [939, 184] on icon "button" at bounding box center [937, 185] width 6 height 8
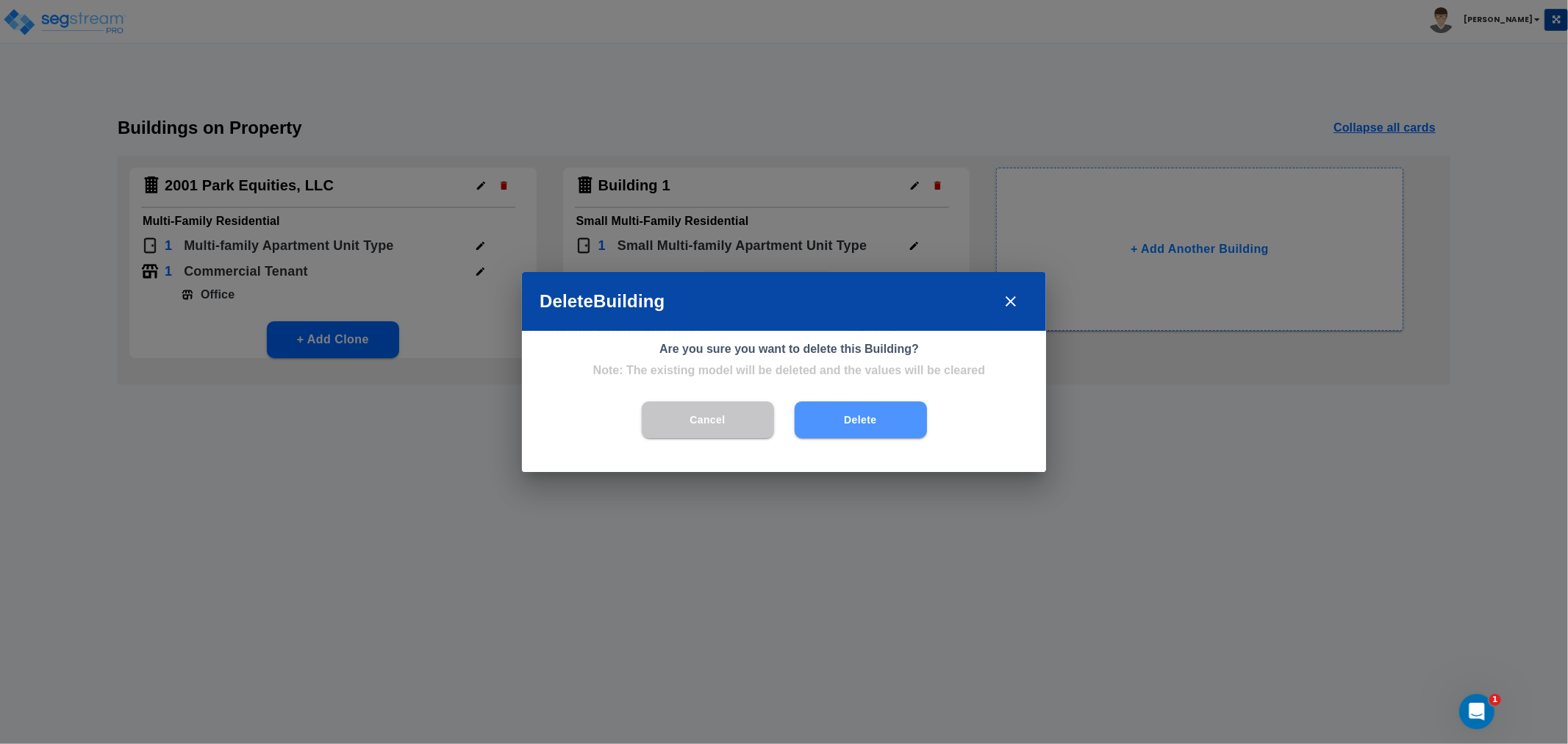
click at [855, 424] on button "Delete" at bounding box center [861, 420] width 133 height 37
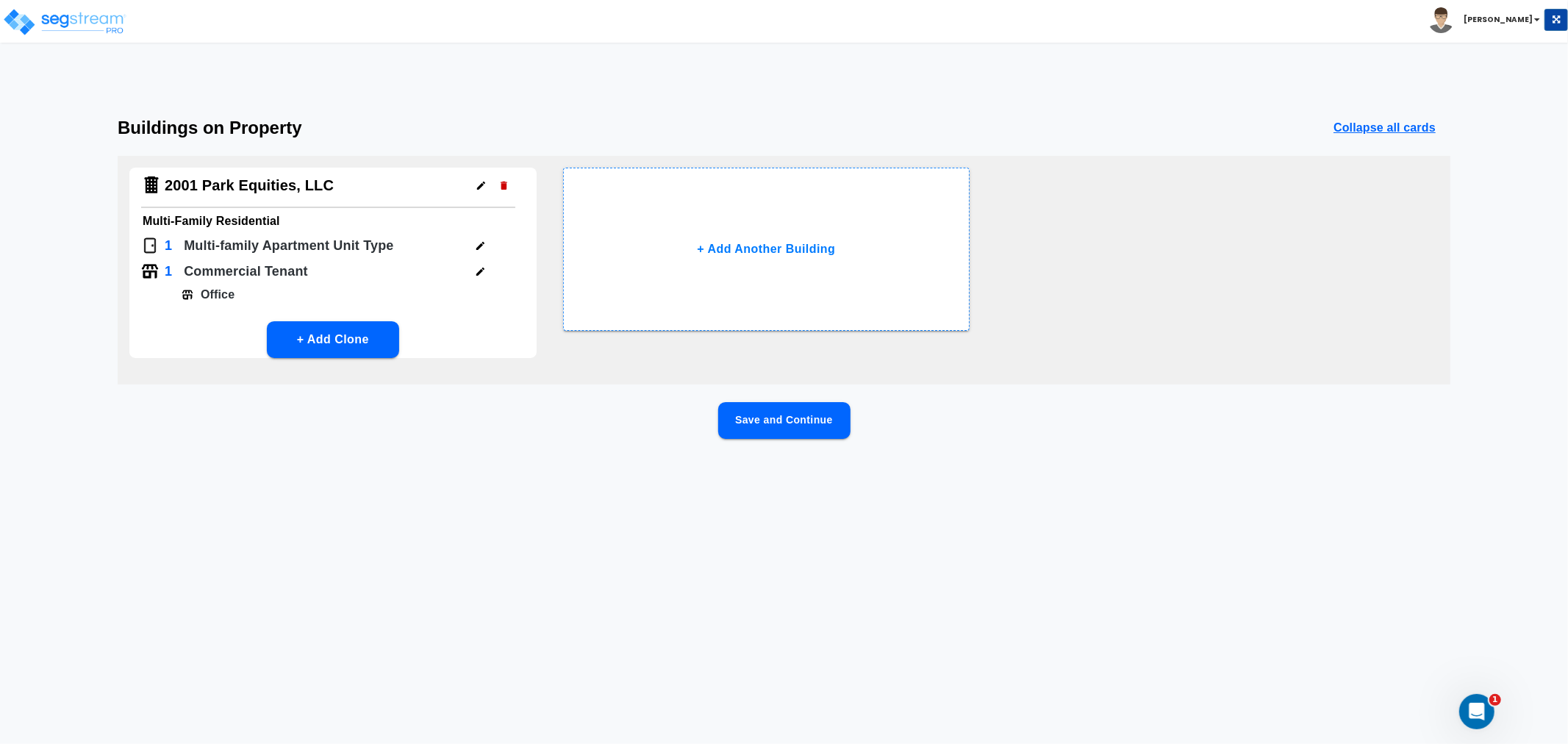
click at [796, 428] on button "Save and Continue" at bounding box center [784, 421] width 133 height 37
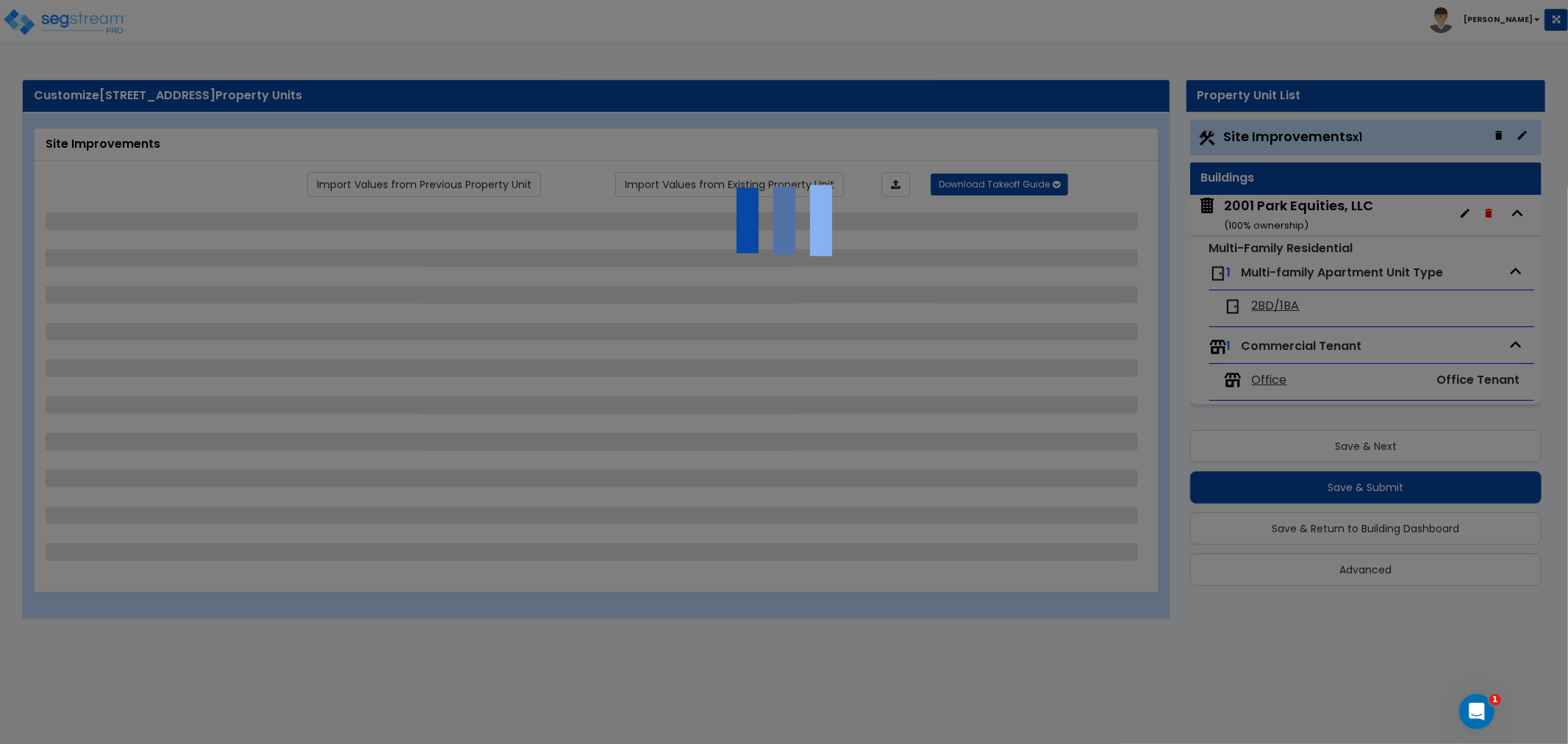
click at [1271, 208] on div at bounding box center [784, 372] width 1568 height 744
